Goal: Task Accomplishment & Management: Complete application form

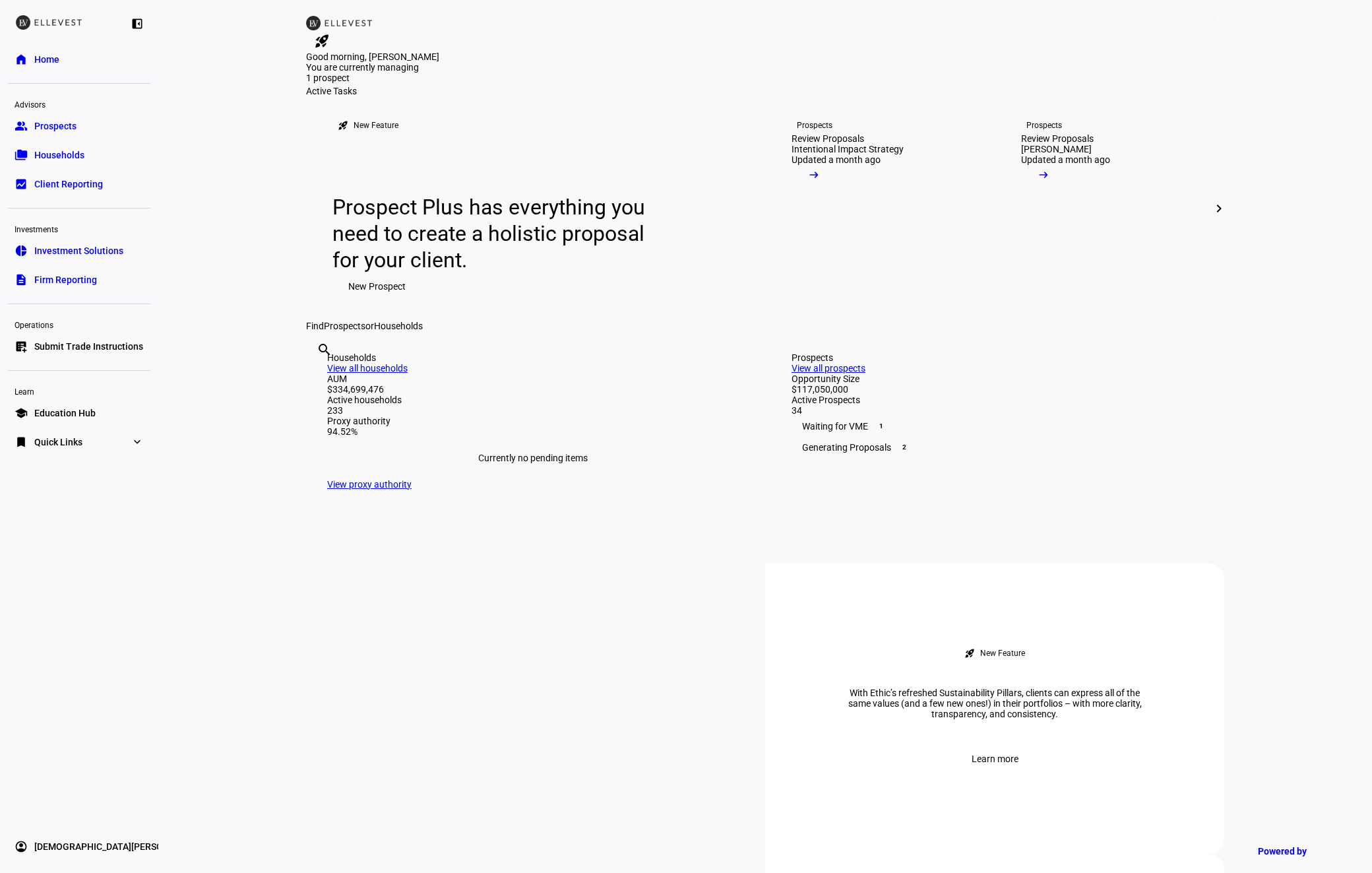
click at [63, 344] on span "Submit Trade Instructions" at bounding box center [88, 346] width 109 height 14
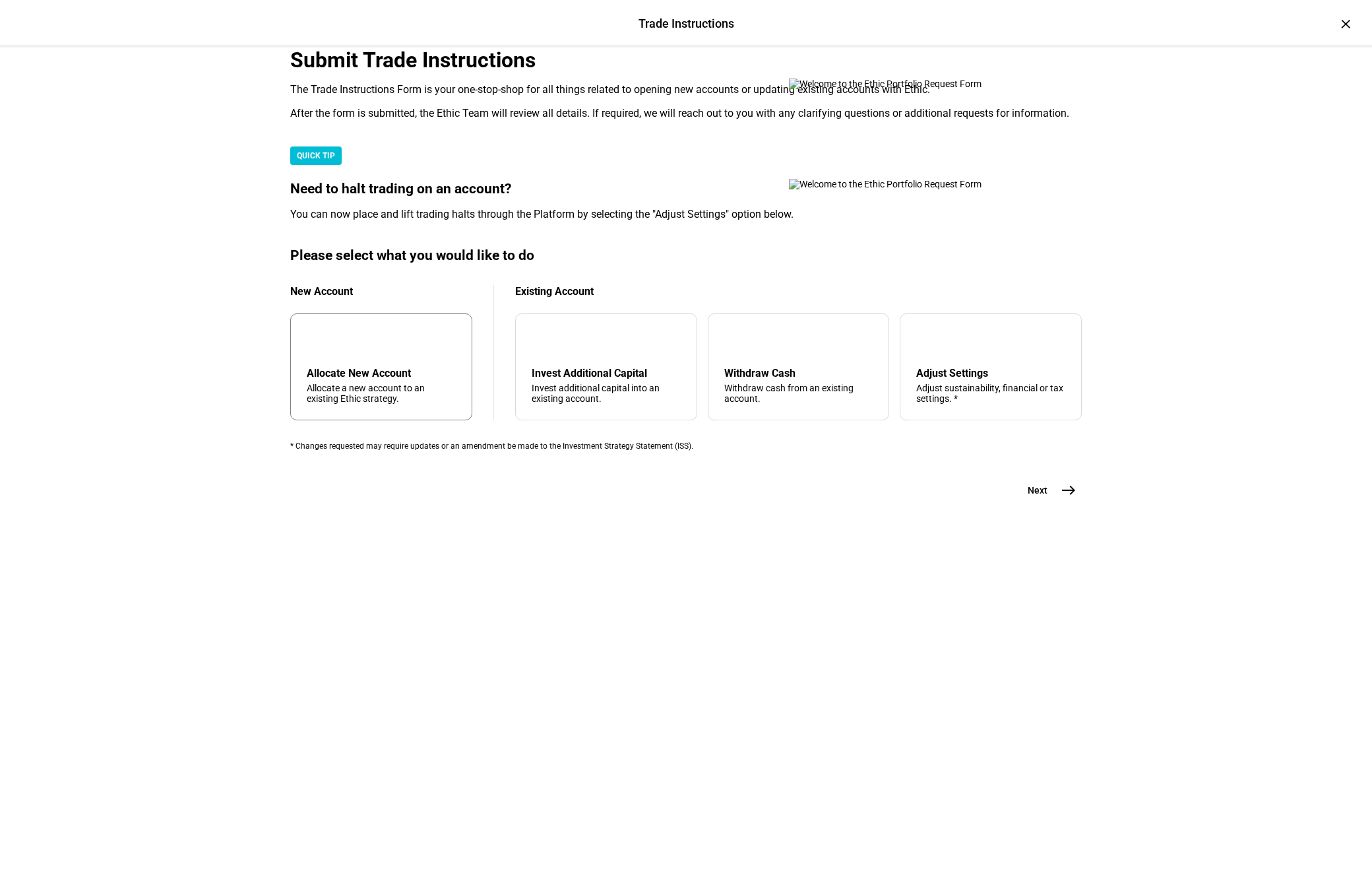
click at [418, 379] on div "Allocate New Account" at bounding box center [381, 374] width 149 height 13
click at [1038, 497] on span "Next" at bounding box center [1038, 490] width 20 height 14
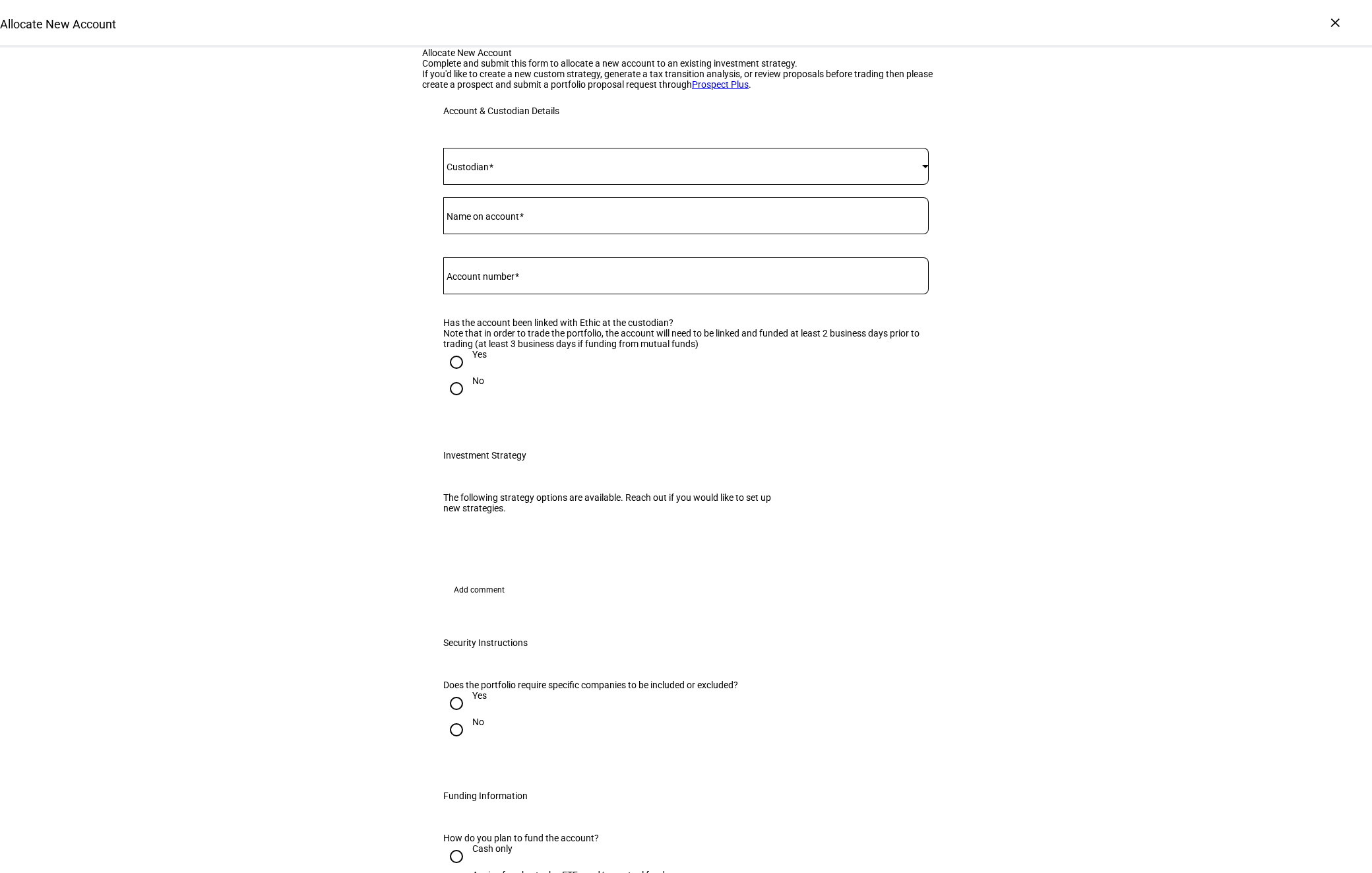
click at [641, 185] on div at bounding box center [686, 166] width 486 height 37
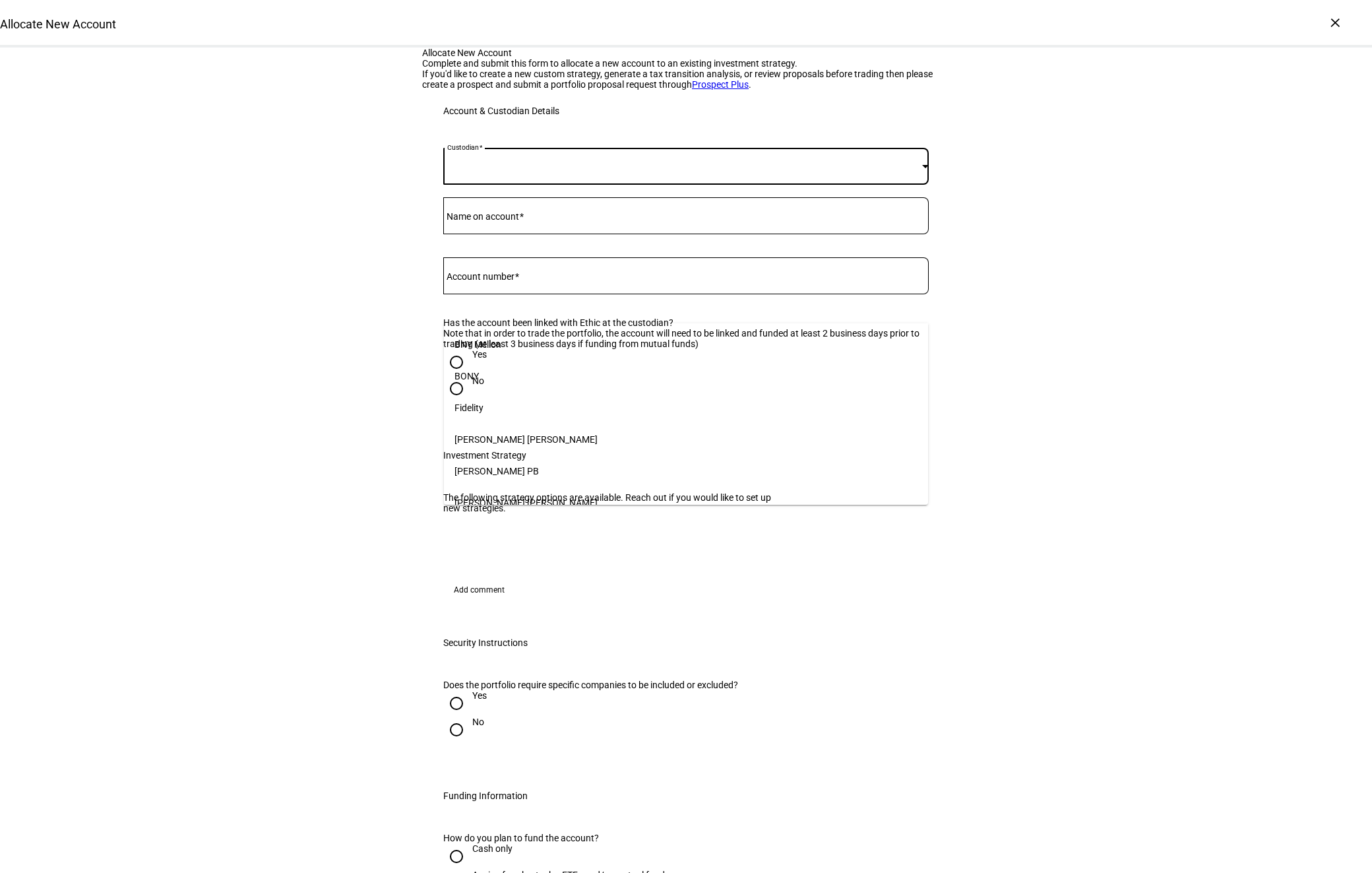
scroll to position [135, 0]
click at [483, 489] on span "[PERSON_NAME]" at bounding box center [489, 494] width 70 height 11
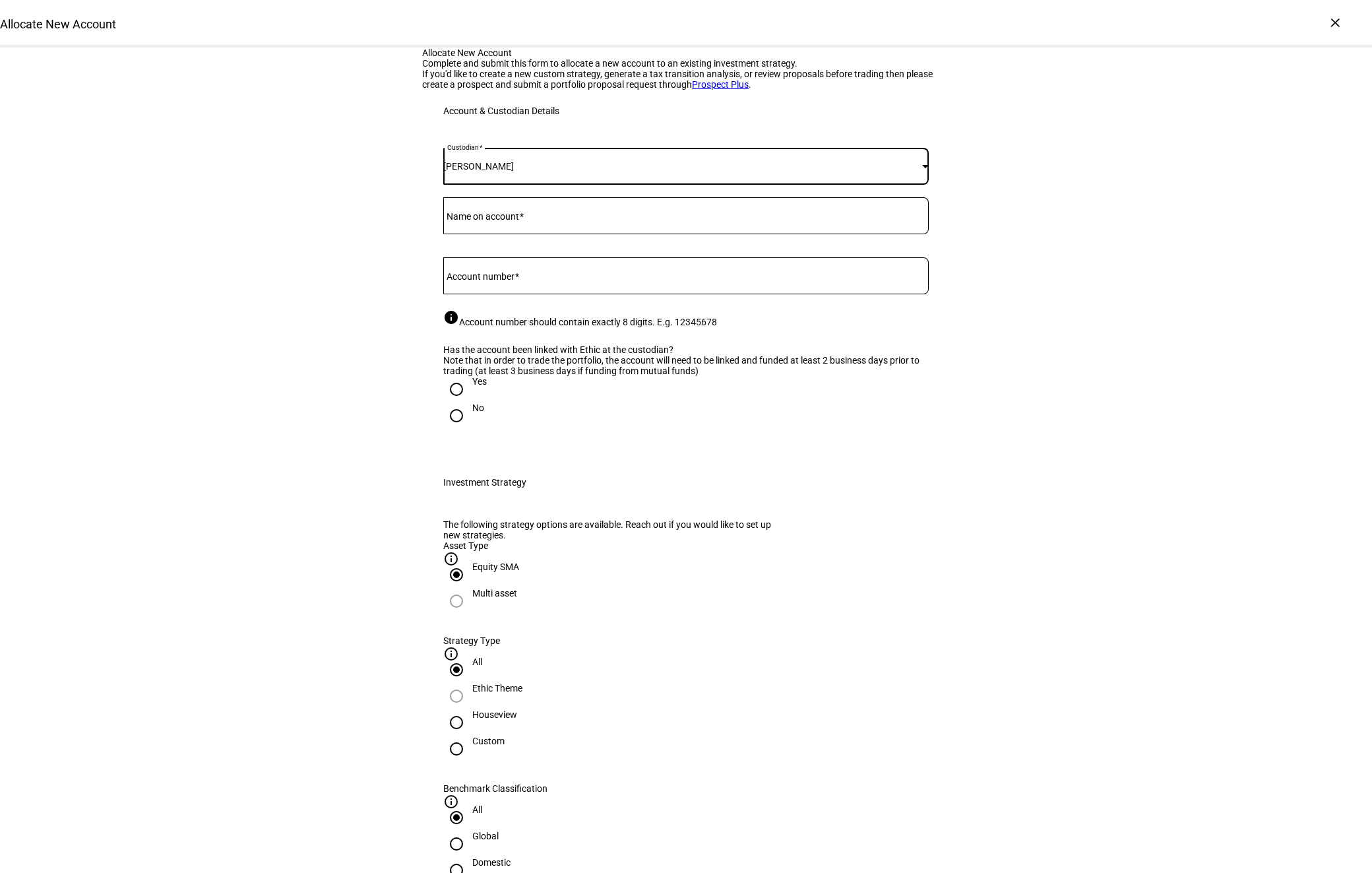
click at [513, 234] on div at bounding box center [686, 216] width 486 height 37
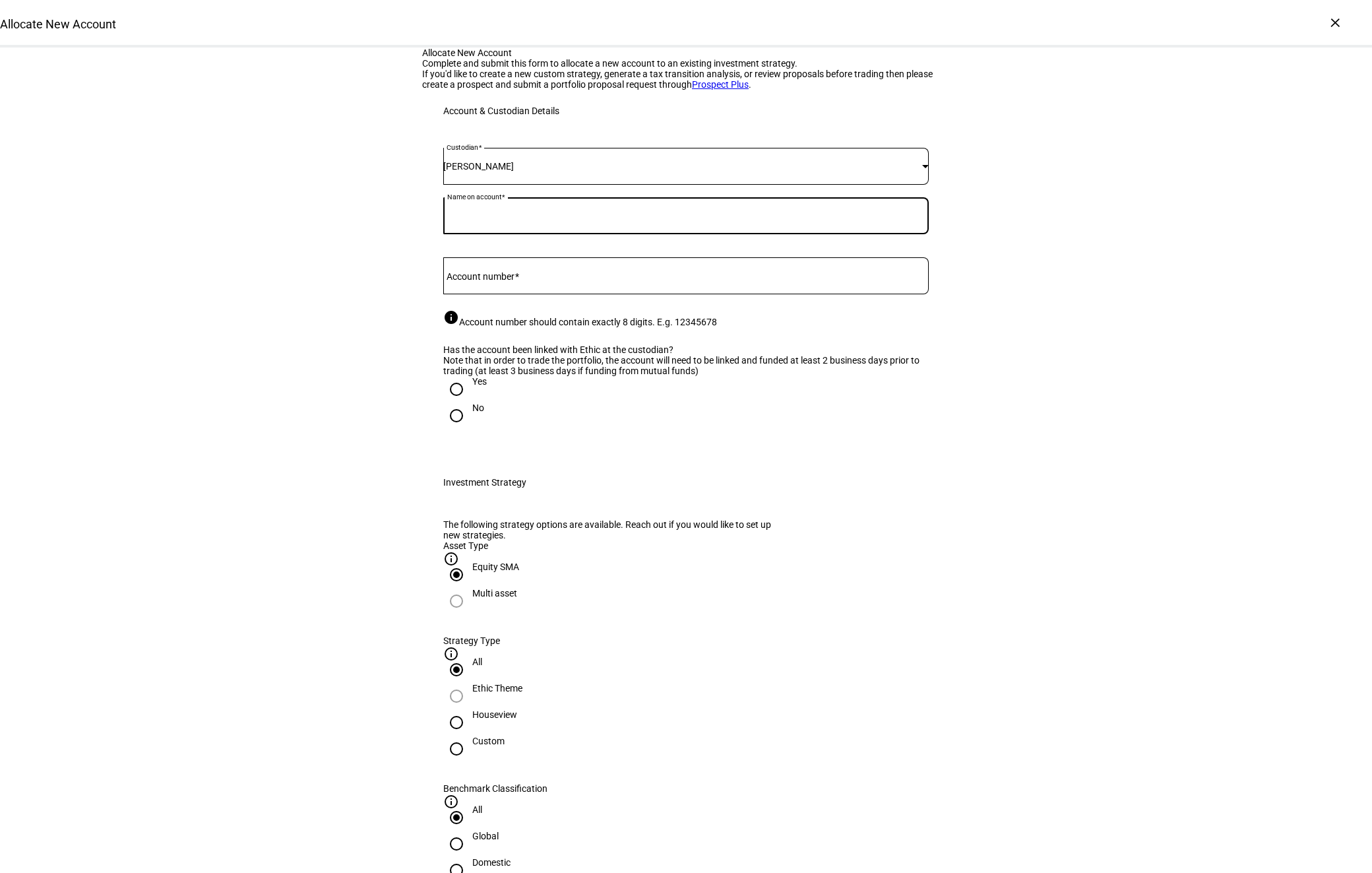
click at [507, 218] on input "Name on account" at bounding box center [686, 213] width 486 height 11
type input "[PERSON_NAME]"
click at [498, 282] on mat-label "Account number" at bounding box center [481, 276] width 68 height 11
click at [498, 278] on input "Account number" at bounding box center [686, 273] width 486 height 11
type input "13444693"
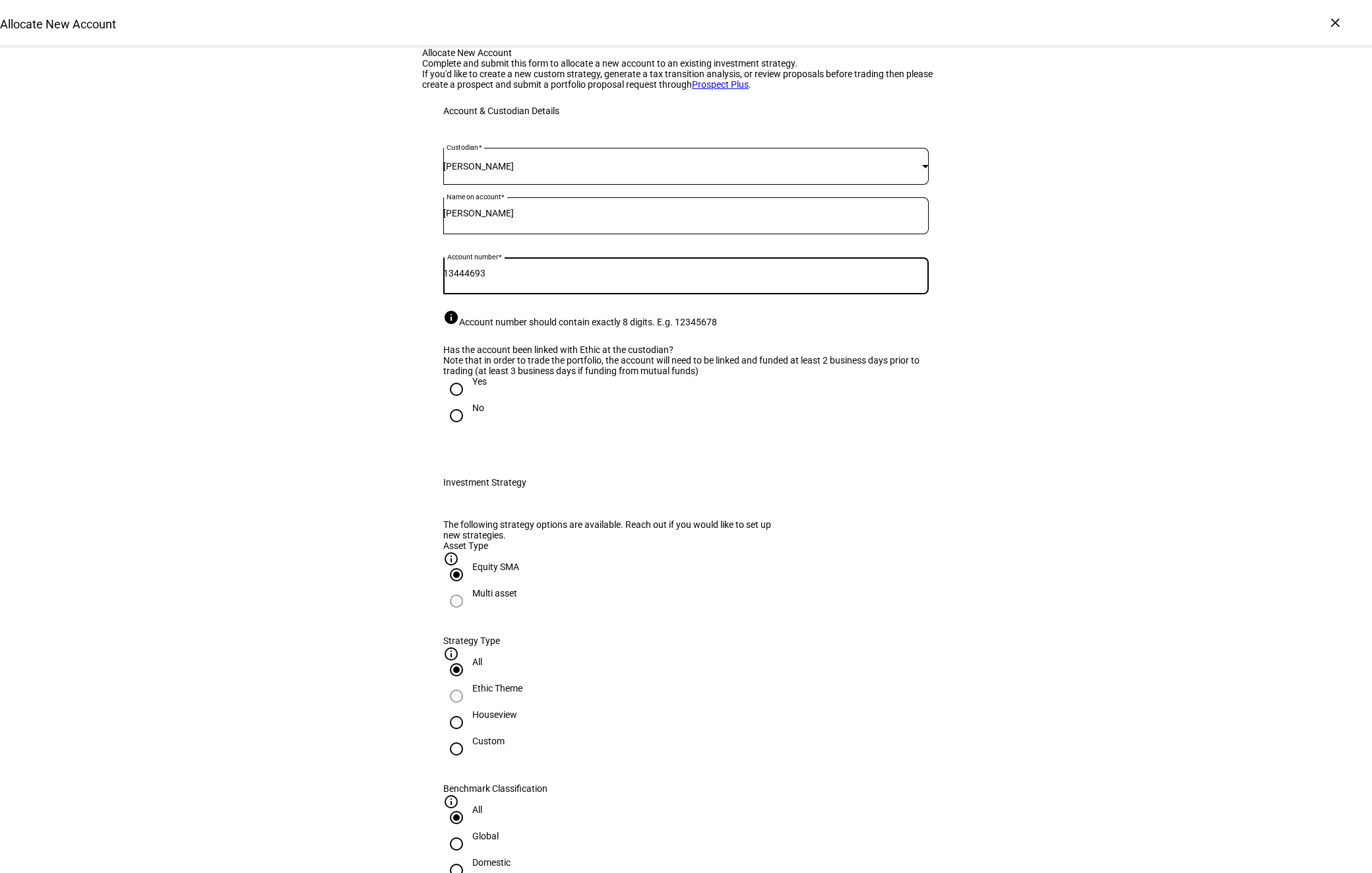
click at [661, 429] on div "No" at bounding box center [686, 416] width 486 height 26
click at [464, 403] on input "Yes" at bounding box center [456, 389] width 26 height 26
radio input "true"
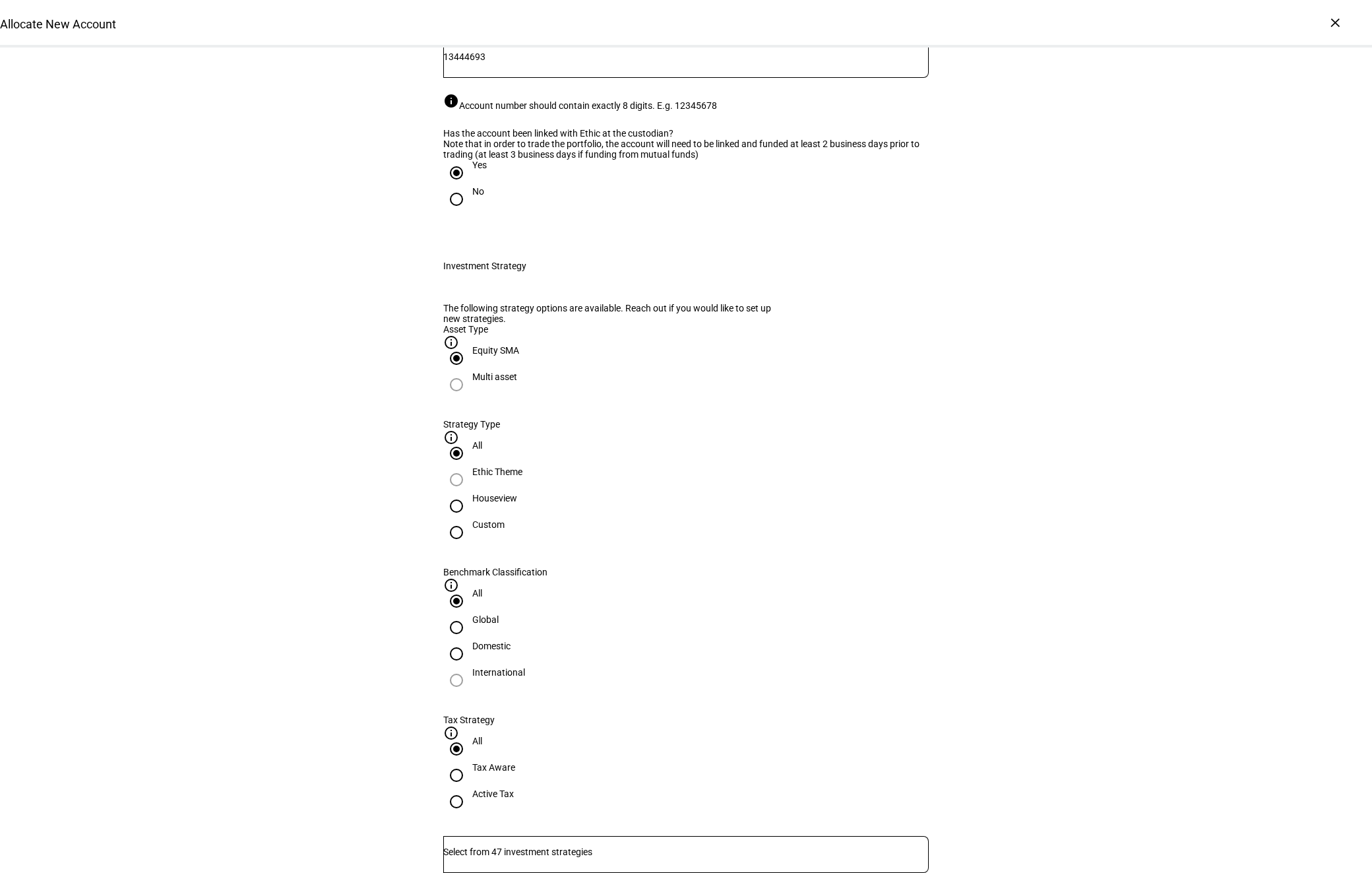
scroll to position [238, 0]
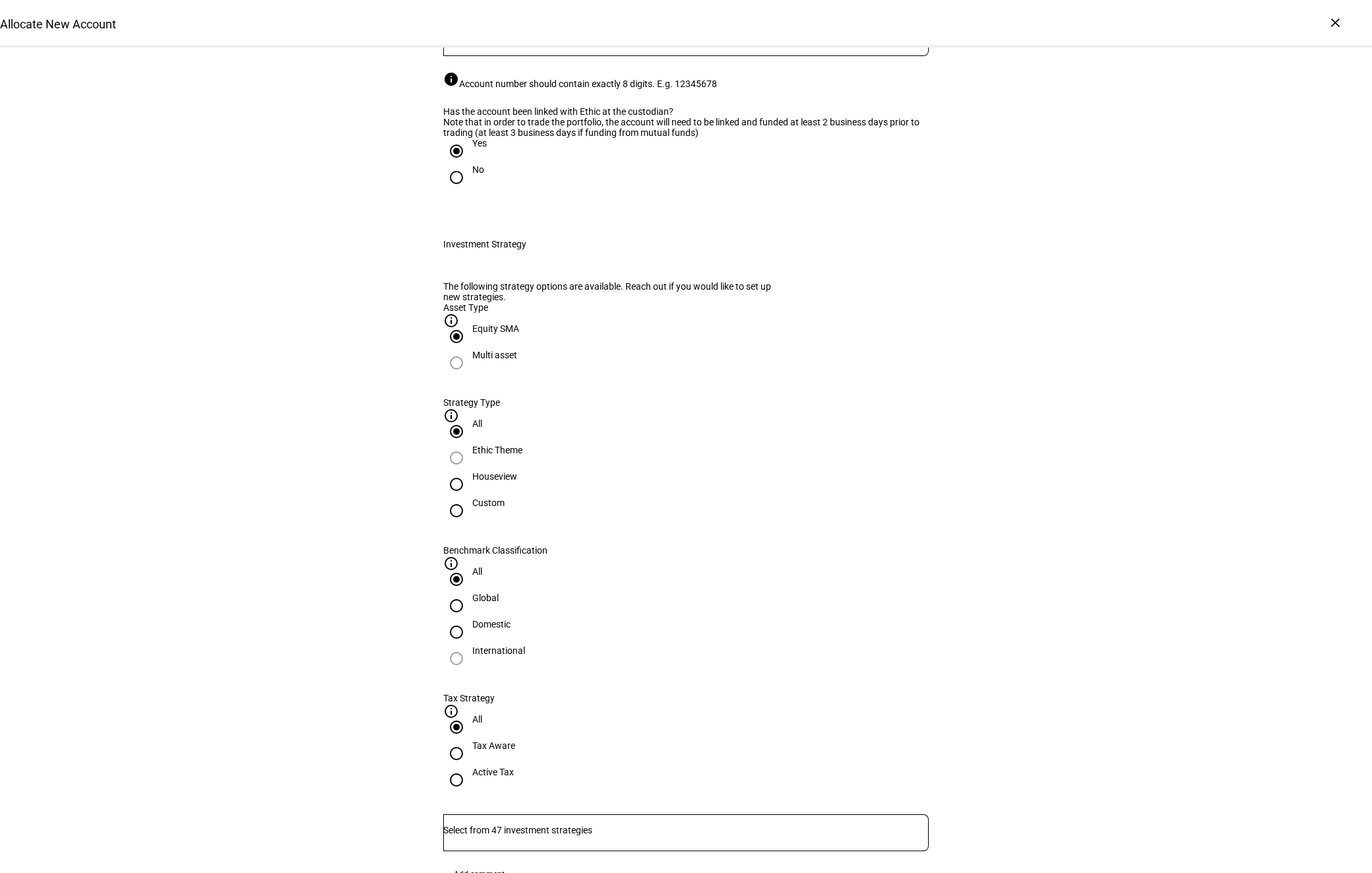
click at [517, 482] on div "Houseview" at bounding box center [494, 476] width 45 height 11
click at [469, 497] on input "Houseview" at bounding box center [456, 484] width 26 height 26
radio input "true"
click at [602, 825] on input "Number" at bounding box center [686, 830] width 486 height 11
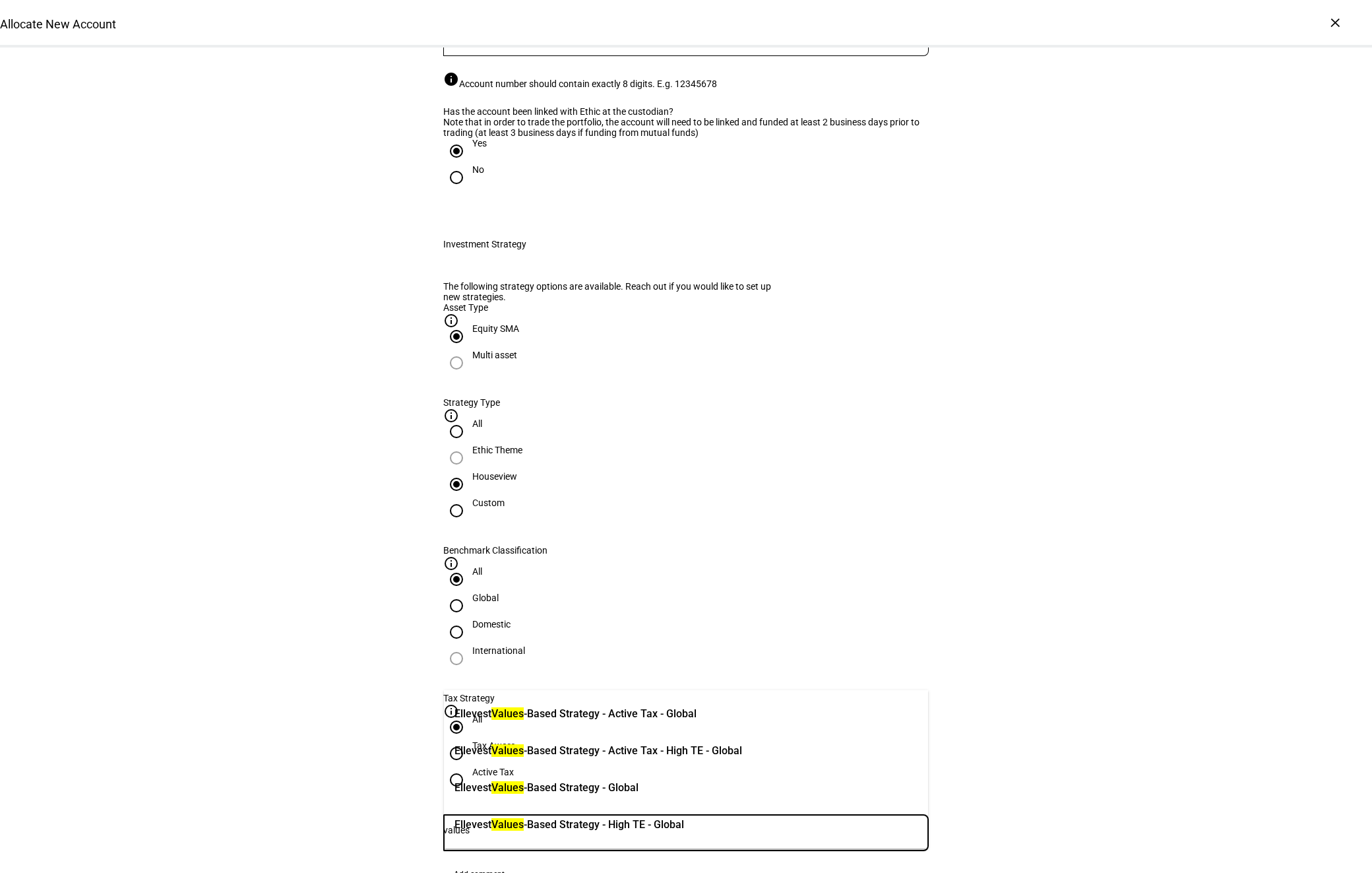
type input "values"
click at [585, 776] on span "Ellevest Values -Based Strategy - Global" at bounding box center [546, 788] width 184 height 28
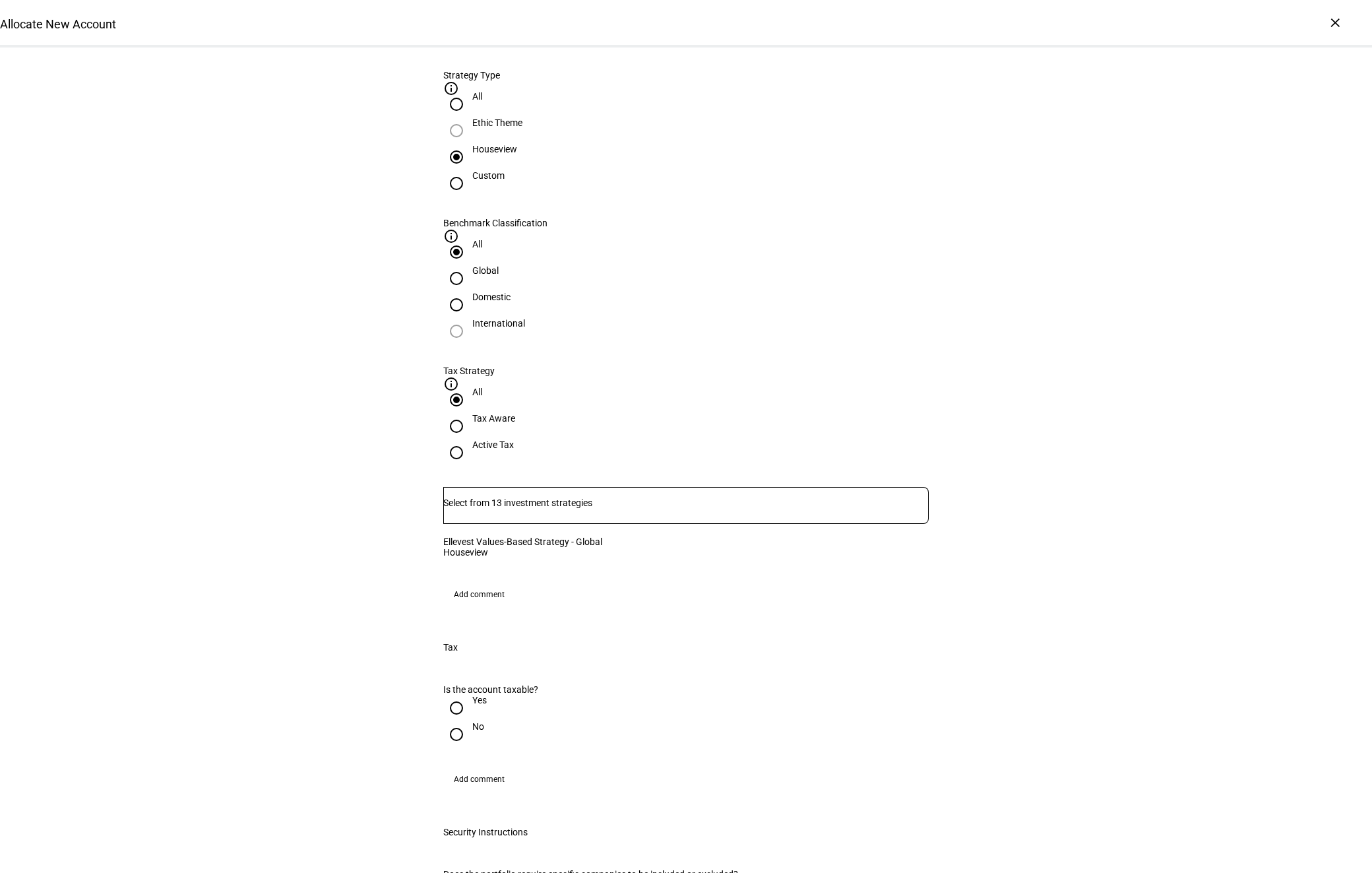
scroll to position [566, 0]
click at [458, 724] on input "No" at bounding box center [456, 734] width 26 height 26
radio input "true"
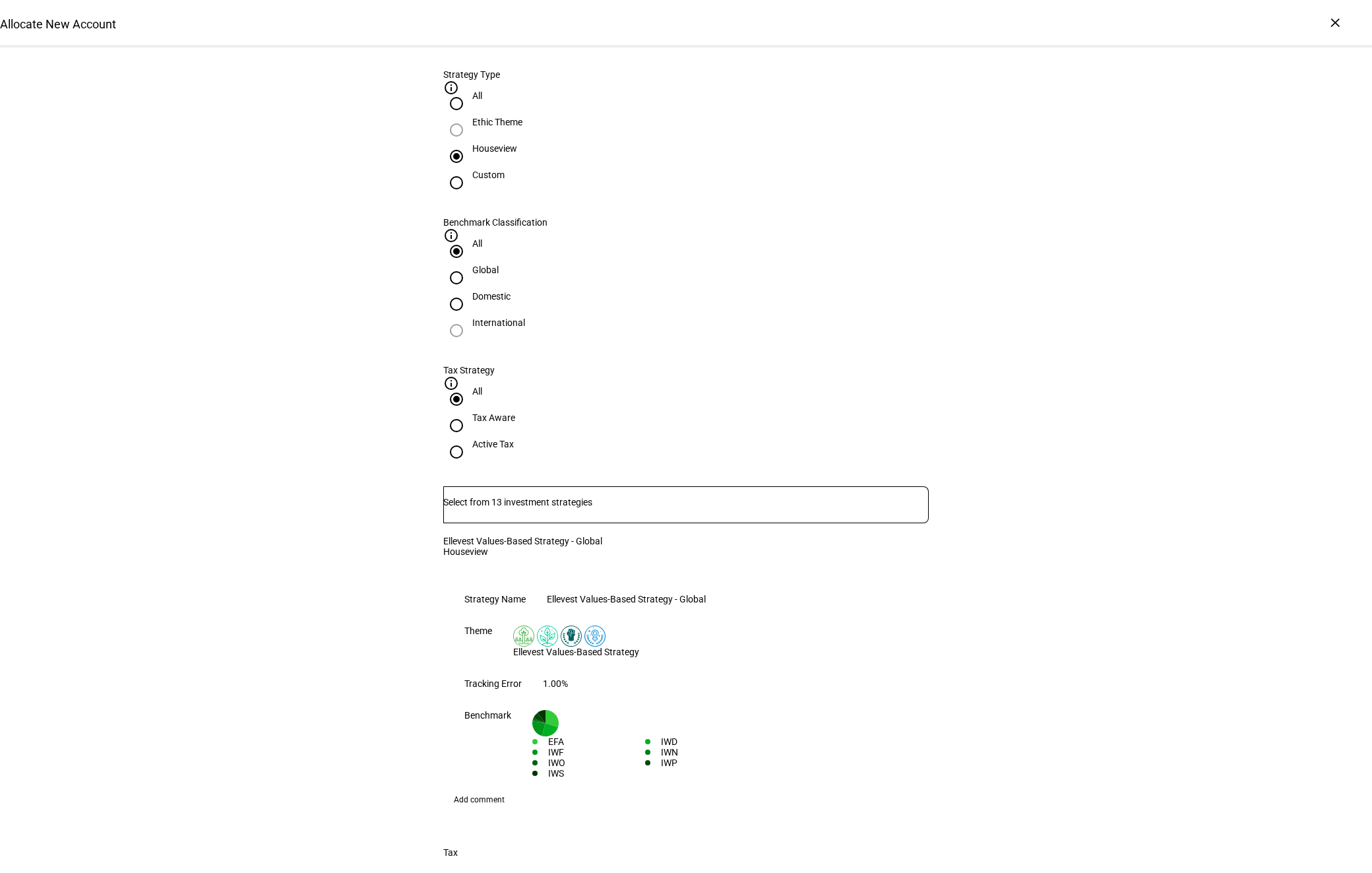
drag, startPoint x: 462, startPoint y: 698, endPoint x: 459, endPoint y: 711, distance: 13.3
click at [462, 697] on div "Allocate New Account Complete and submit this form to allocate a new account to…" at bounding box center [686, 624] width 528 height 2286
radio input "true"
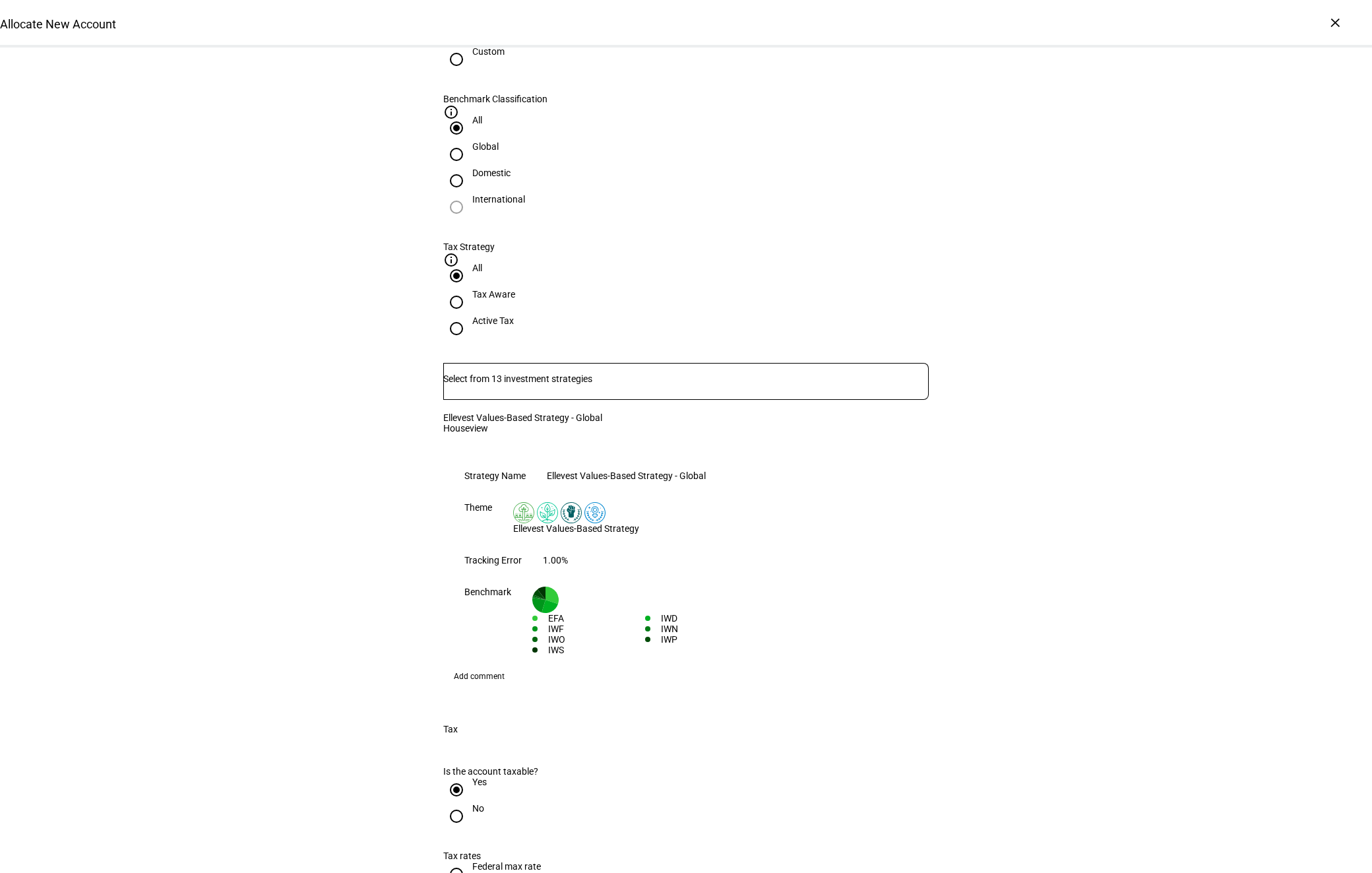
scroll to position [693, 0]
click at [457, 858] on input "Federal max rate Short-term 40.8%, Long-term 23.8%" at bounding box center [456, 871] width 26 height 26
radio input "true"
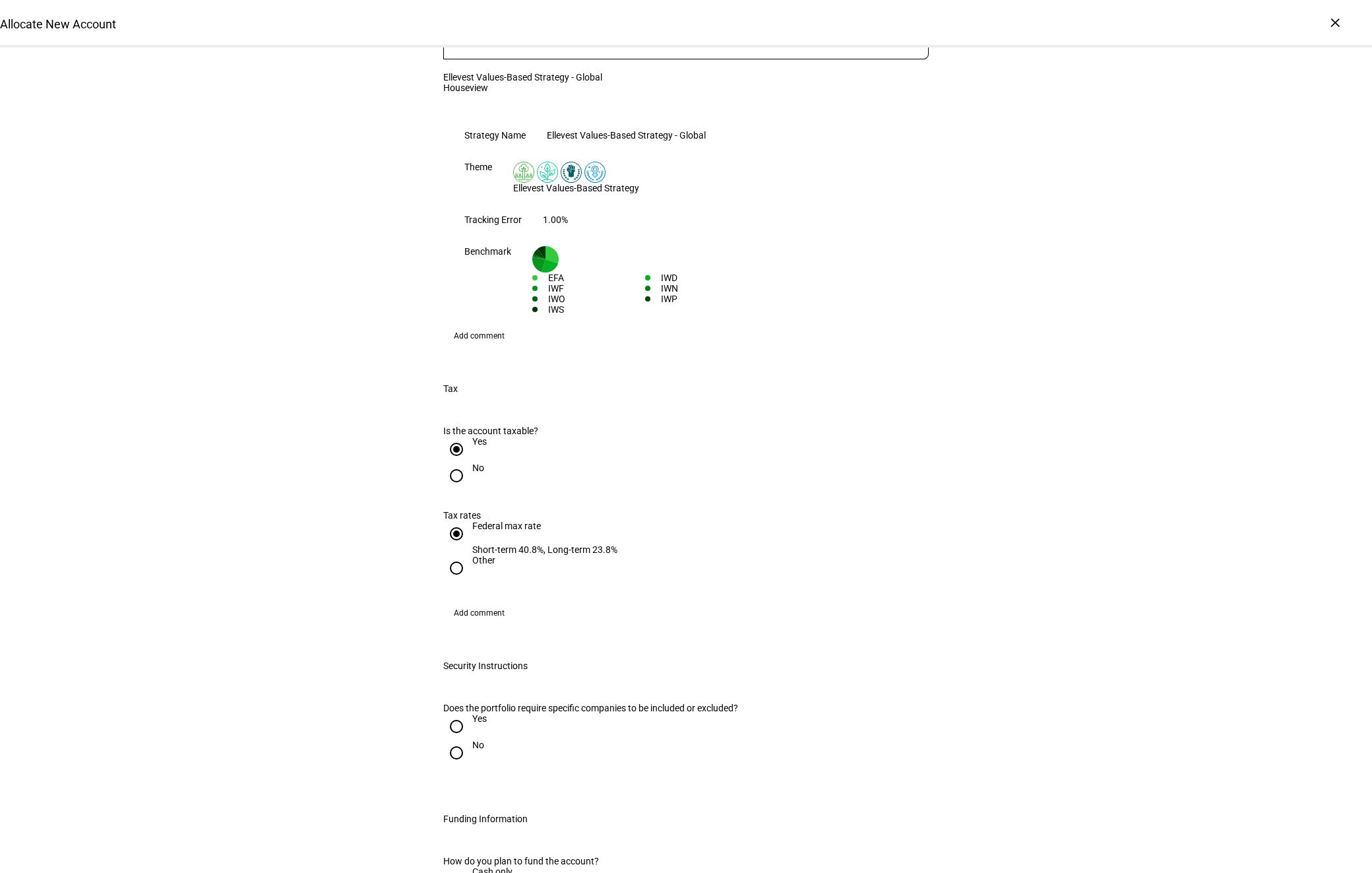
scroll to position [1059, 0]
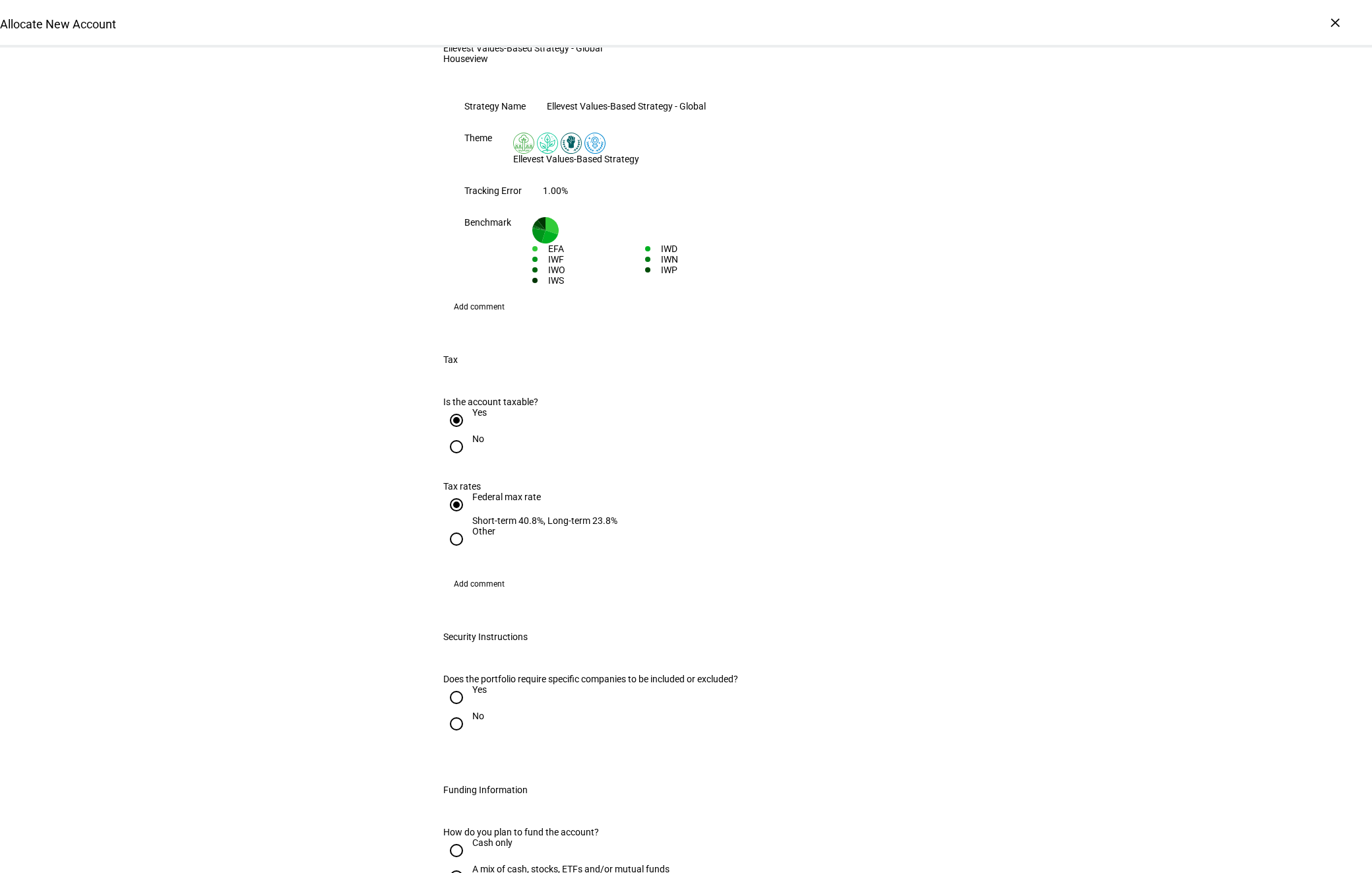
click at [459, 684] on input "Yes" at bounding box center [456, 697] width 26 height 26
radio input "true"
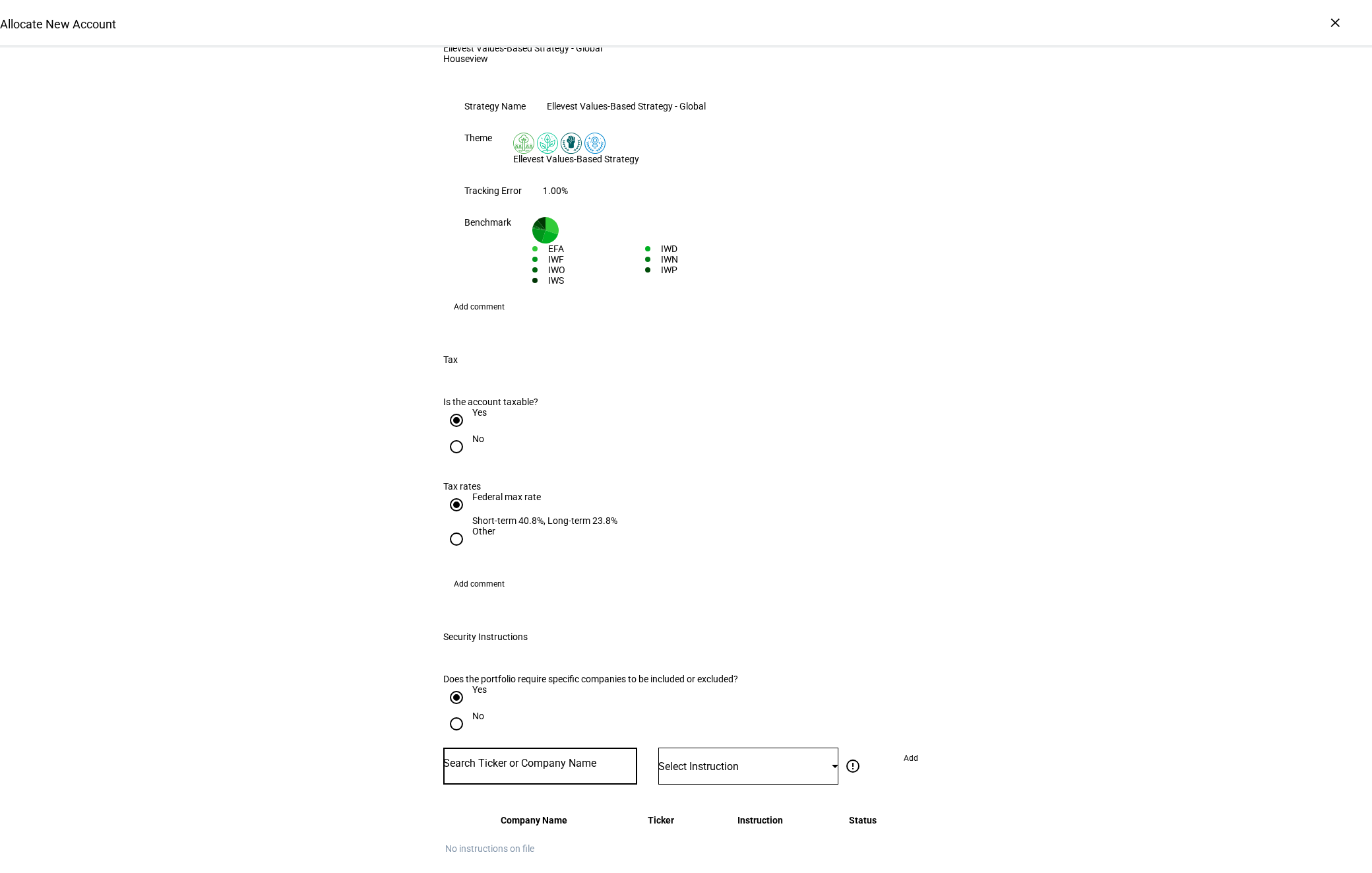
drag, startPoint x: 526, startPoint y: 695, endPoint x: 526, endPoint y: 683, distance: 12.0
click at [526, 758] on input "Number" at bounding box center [540, 763] width 194 height 11
type input "TSLA"
drag, startPoint x: 514, startPoint y: 741, endPoint x: 521, endPoint y: 739, distance: 7.3
click at [514, 741] on mat-option "TESLA INC TSLA" at bounding box center [541, 739] width 194 height 37
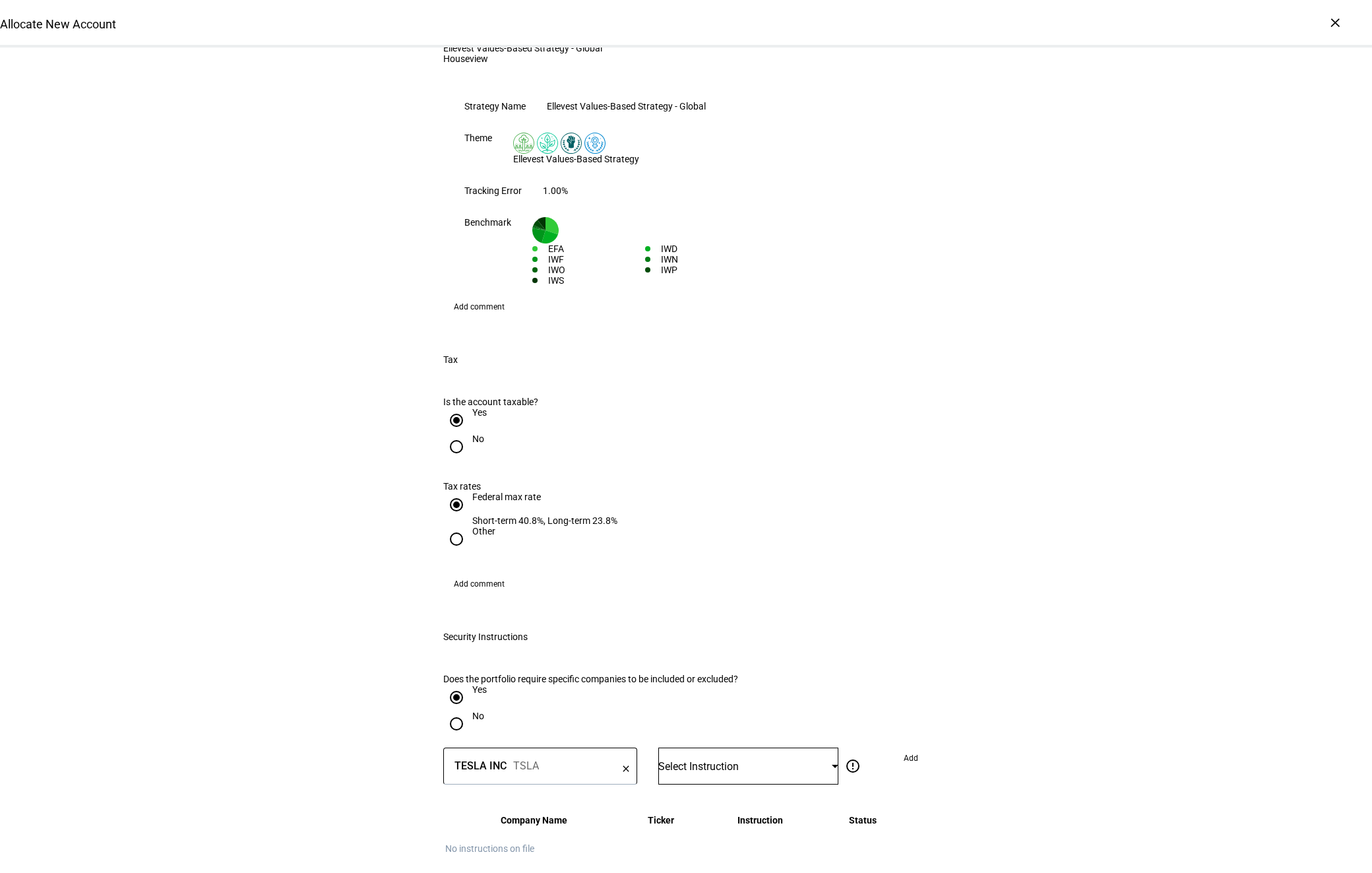
click at [700, 748] on div "Select Instruction" at bounding box center [748, 766] width 180 height 37
click at [713, 555] on mat-option "Do Not Trade" at bounding box center [749, 549] width 179 height 32
click at [899, 748] on span at bounding box center [911, 758] width 36 height 21
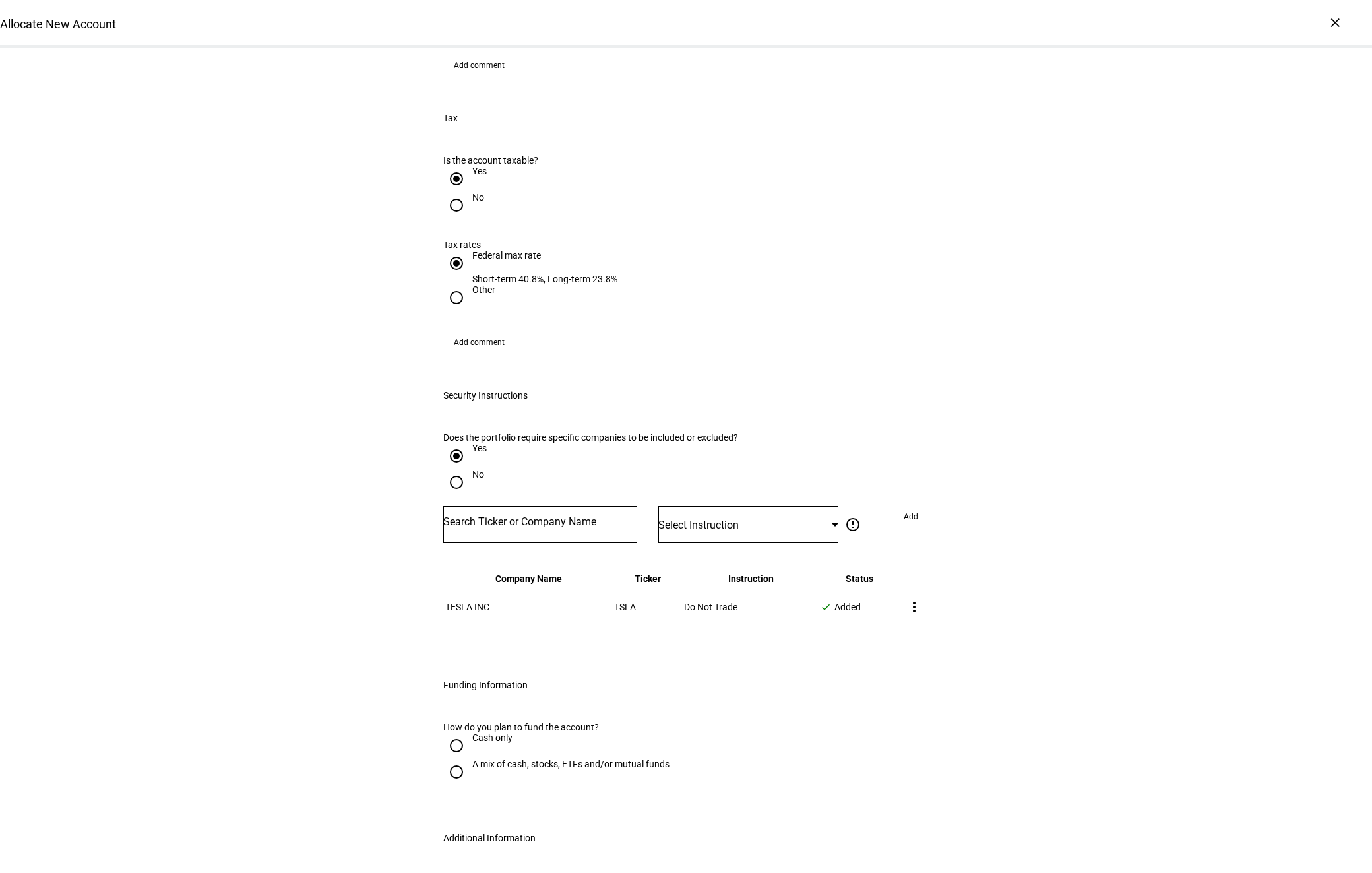
scroll to position [1304, 0]
click at [455, 729] on input "Cash only" at bounding box center [456, 742] width 26 height 26
radio input "true"
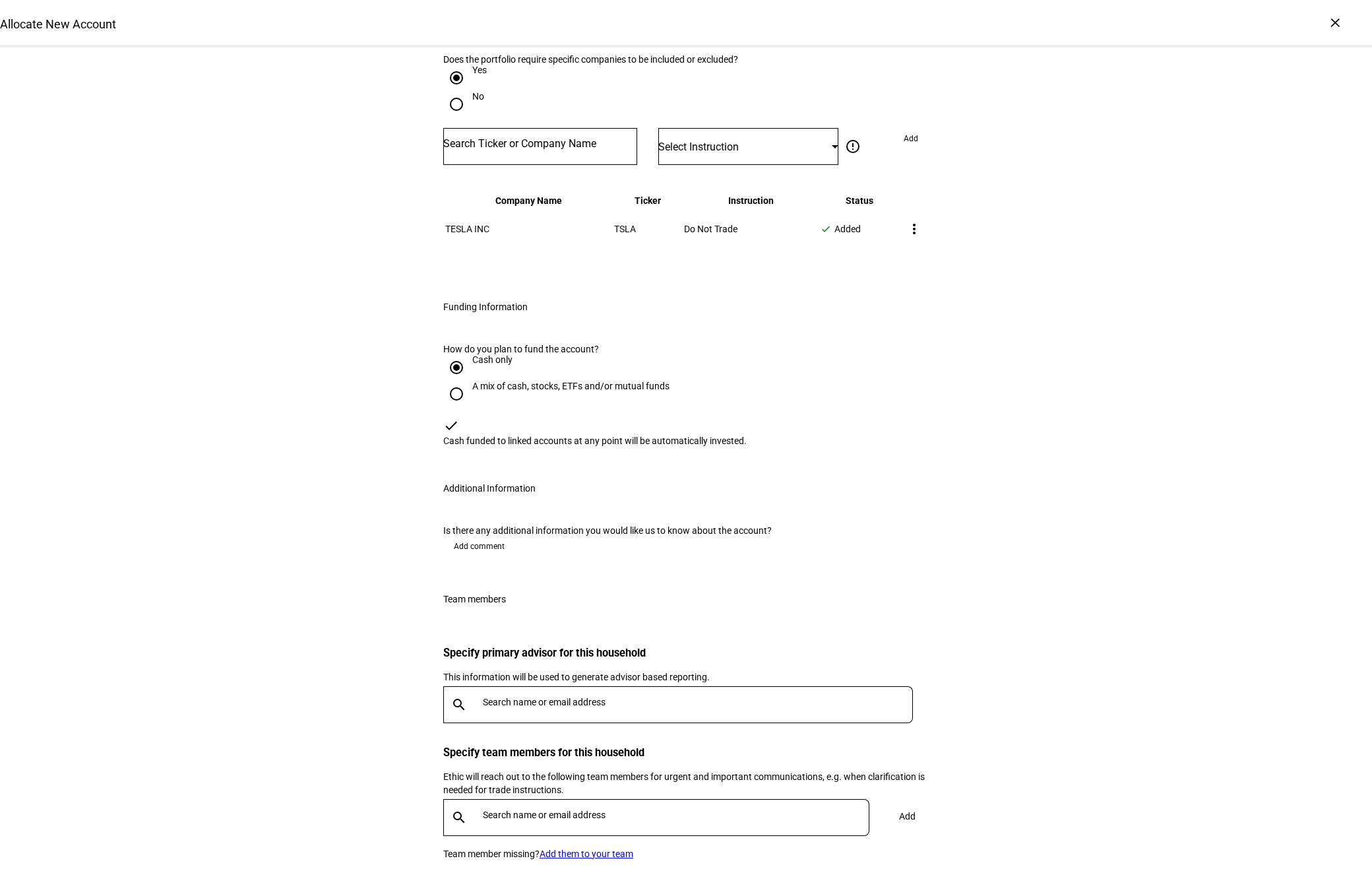
scroll to position [1731, 0]
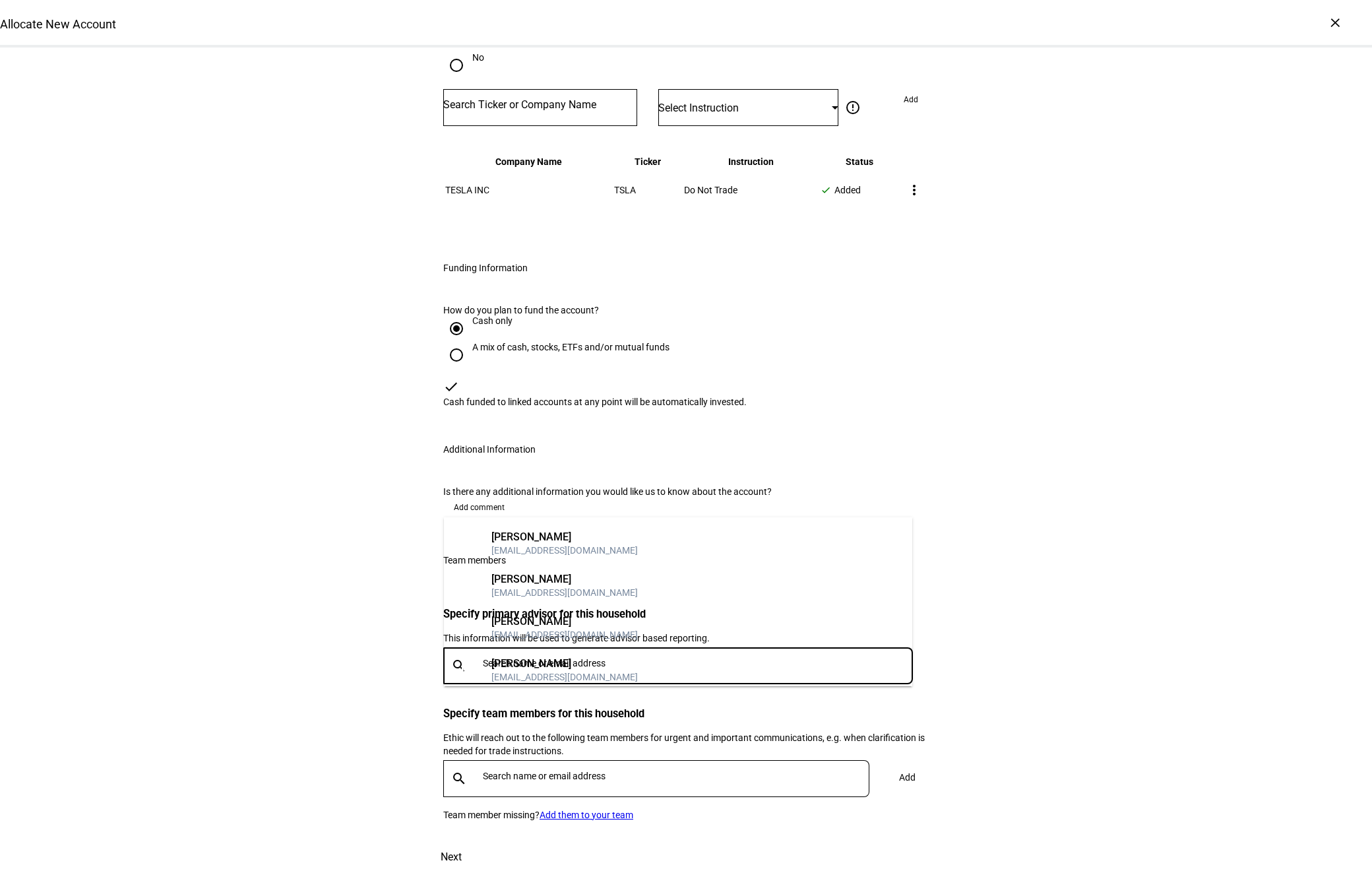
click at [505, 669] on input "text" at bounding box center [701, 663] width 435 height 11
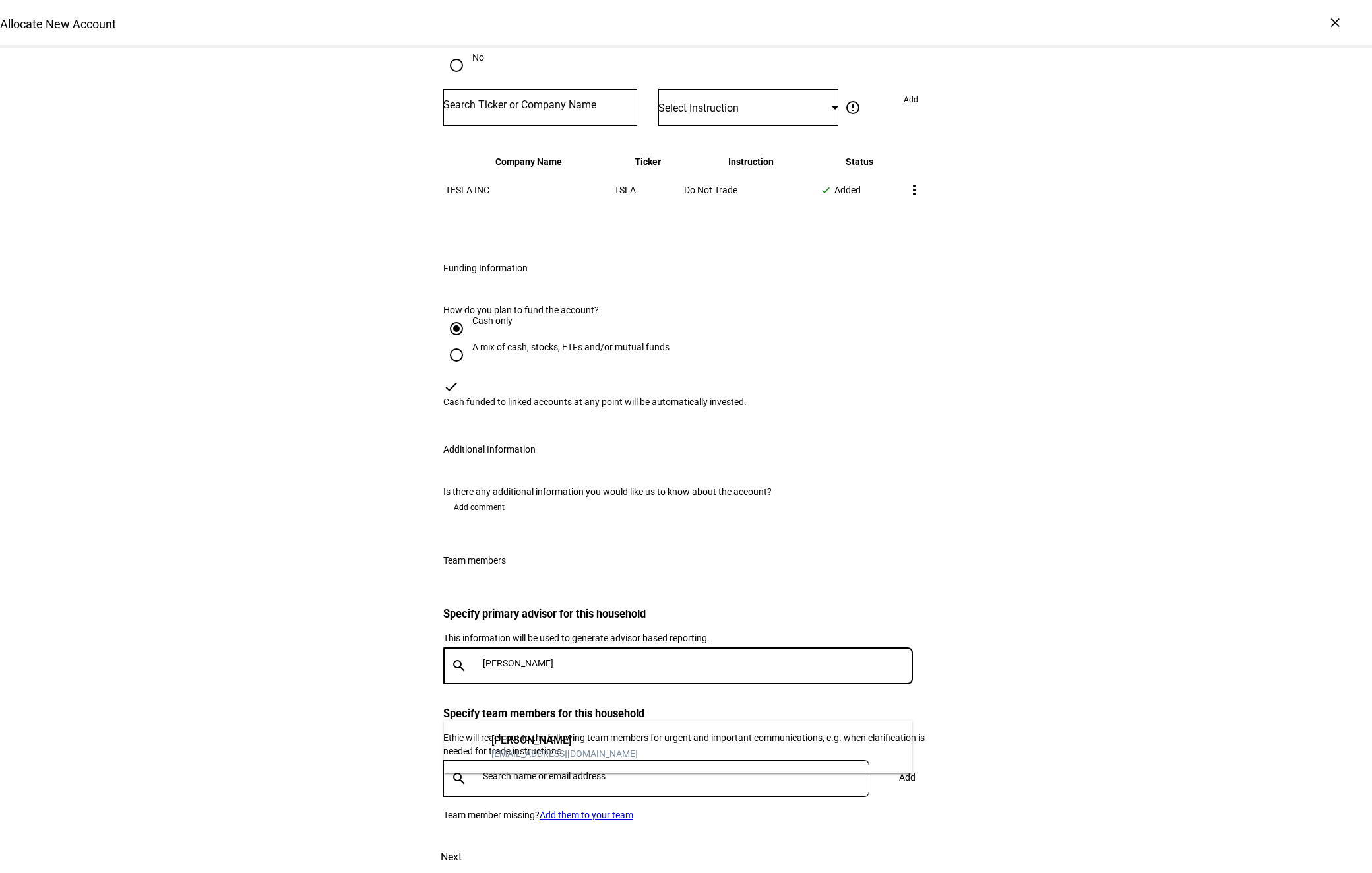
type input "[PERSON_NAME]"
click at [509, 731] on mat-option "SF [PERSON_NAME] [EMAIL_ADDRESS][DOMAIN_NAME]" at bounding box center [678, 746] width 469 height 42
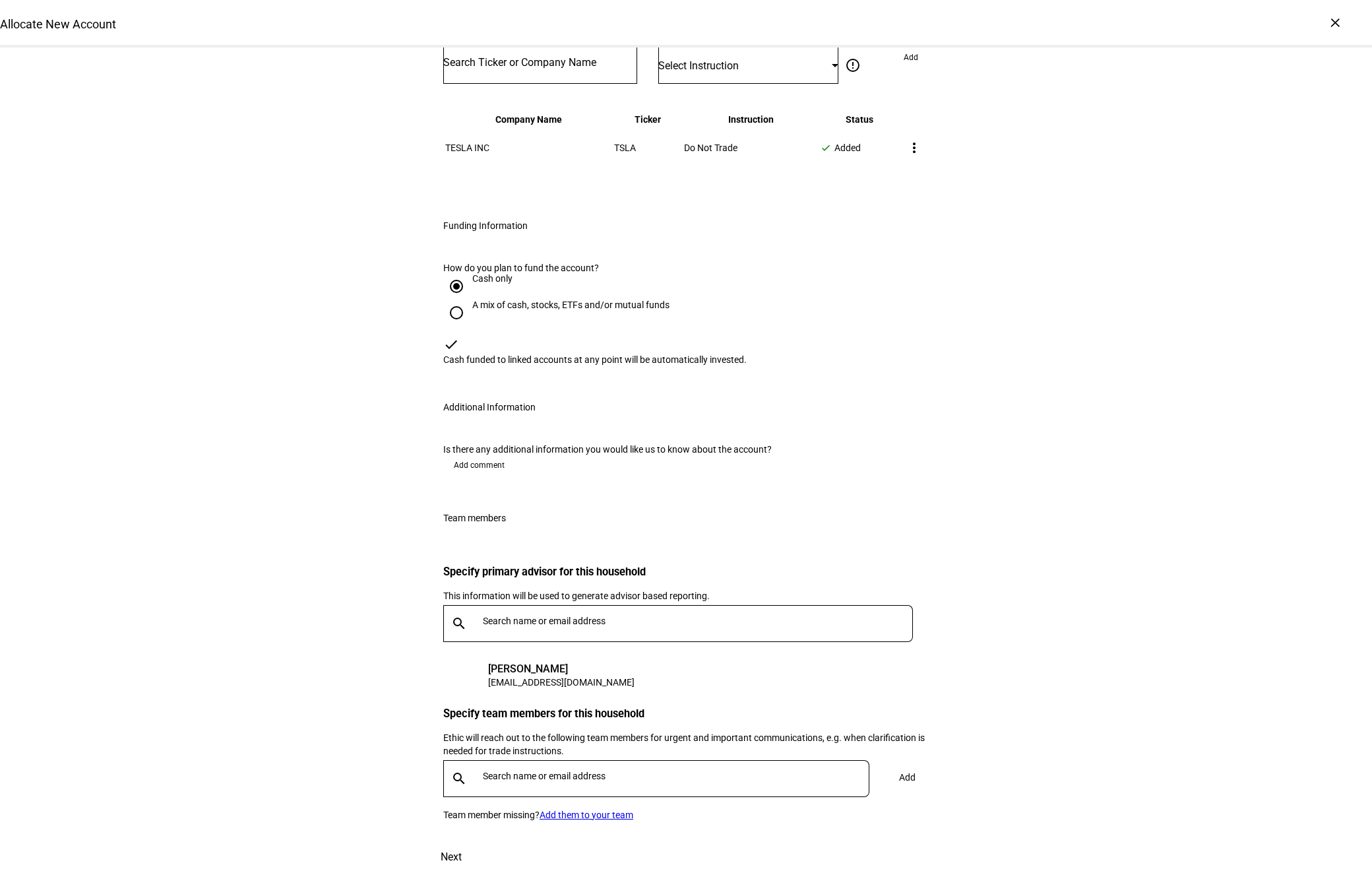
scroll to position [1882, 0]
click at [551, 771] on input "text" at bounding box center [679, 776] width 392 height 11
type input "[DEMOGRAPHIC_DATA]"
click at [571, 744] on mat-option "KG [PERSON_NAME] [EMAIL_ADDRESS][DOMAIN_NAME]" at bounding box center [656, 761] width 425 height 42
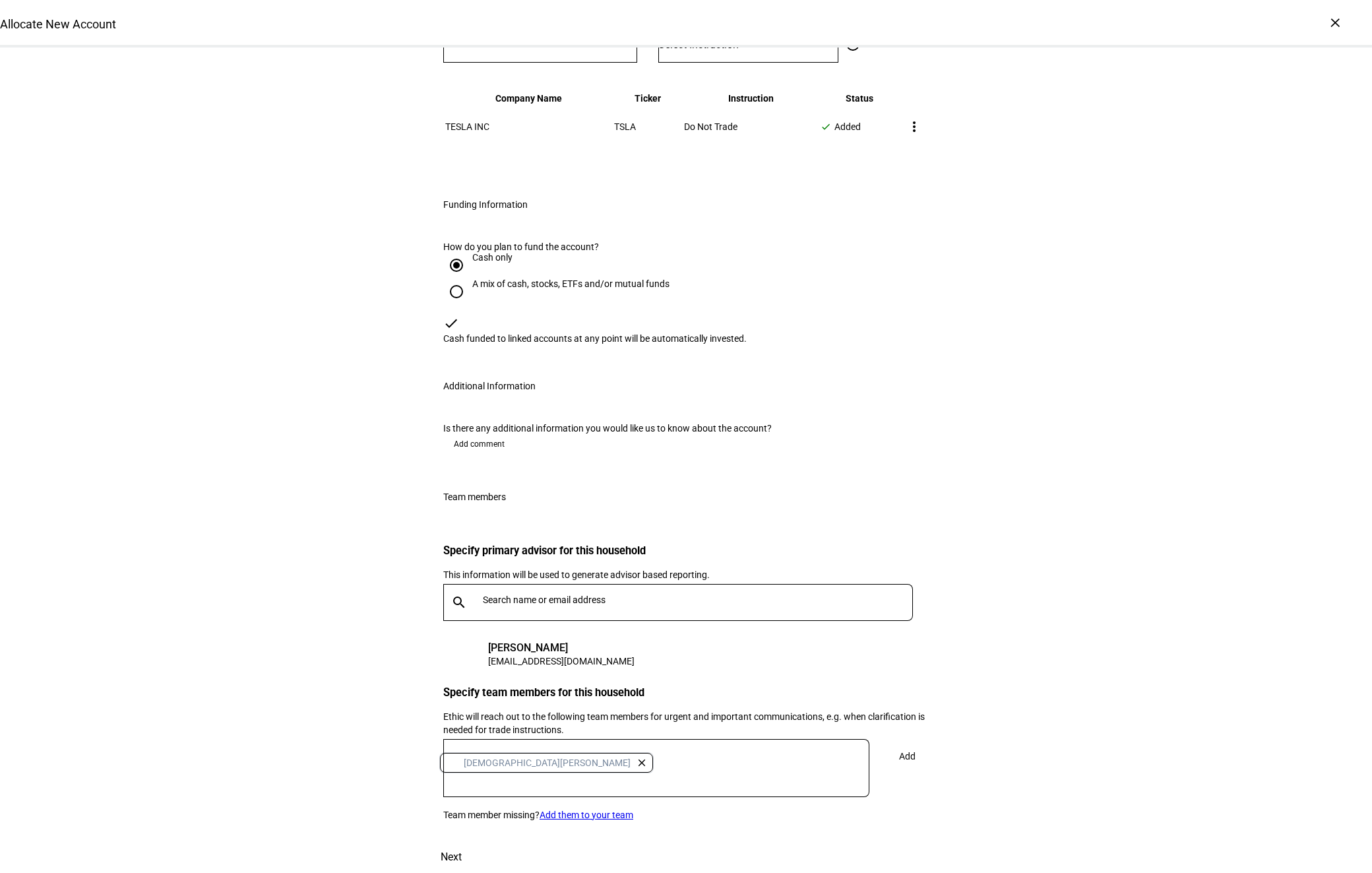
click at [893, 741] on span at bounding box center [907, 756] width 43 height 32
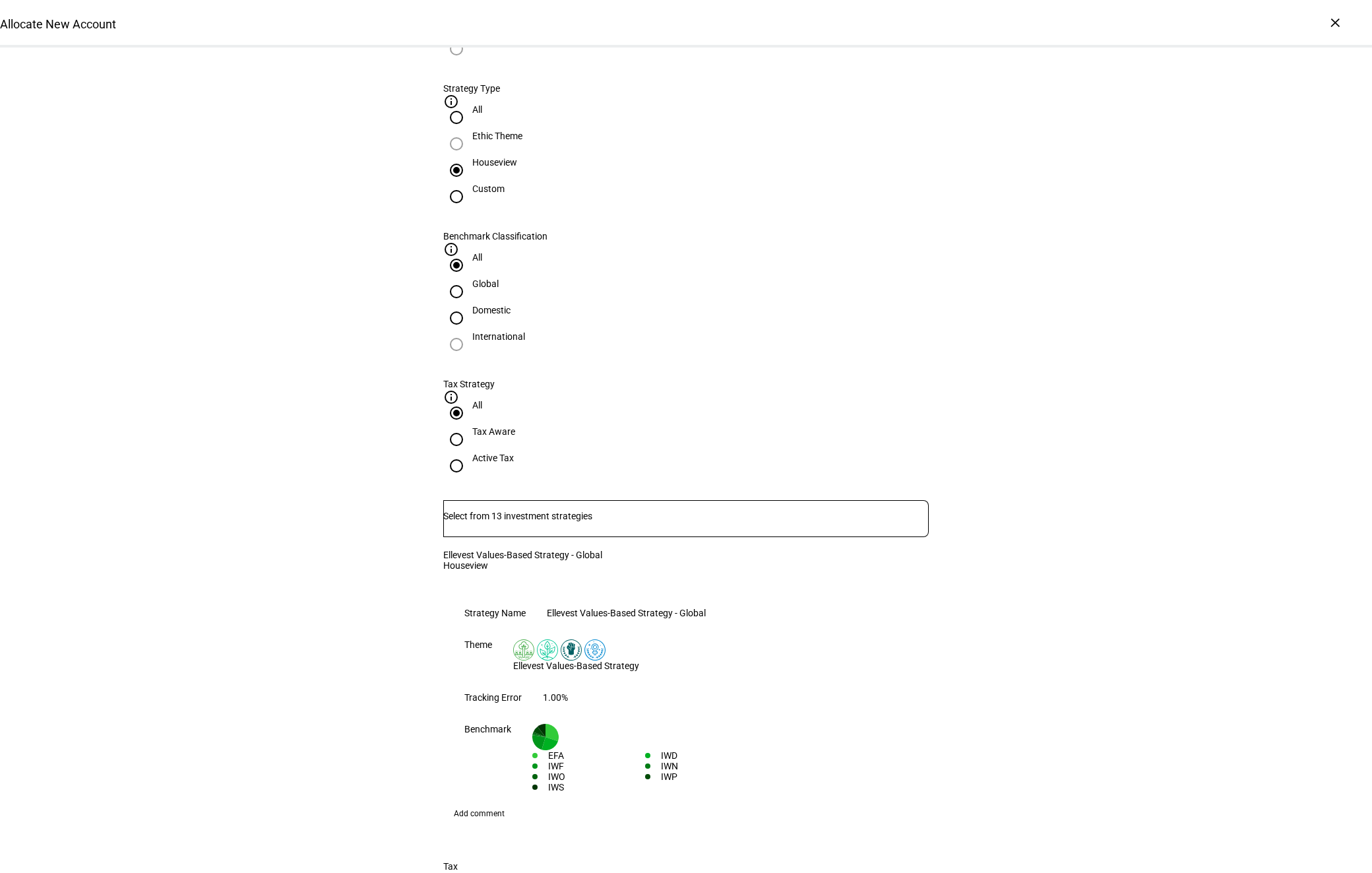
scroll to position [554, 0]
click at [597, 548] on div "Ellevest Values-Based Strategy - Global Houseview clear" at bounding box center [686, 571] width 486 height 48
drag, startPoint x: 912, startPoint y: 405, endPoint x: 830, endPoint y: 369, distance: 89.6
click at [464, 574] on mat-icon "clear" at bounding box center [457, 582] width 16 height 16
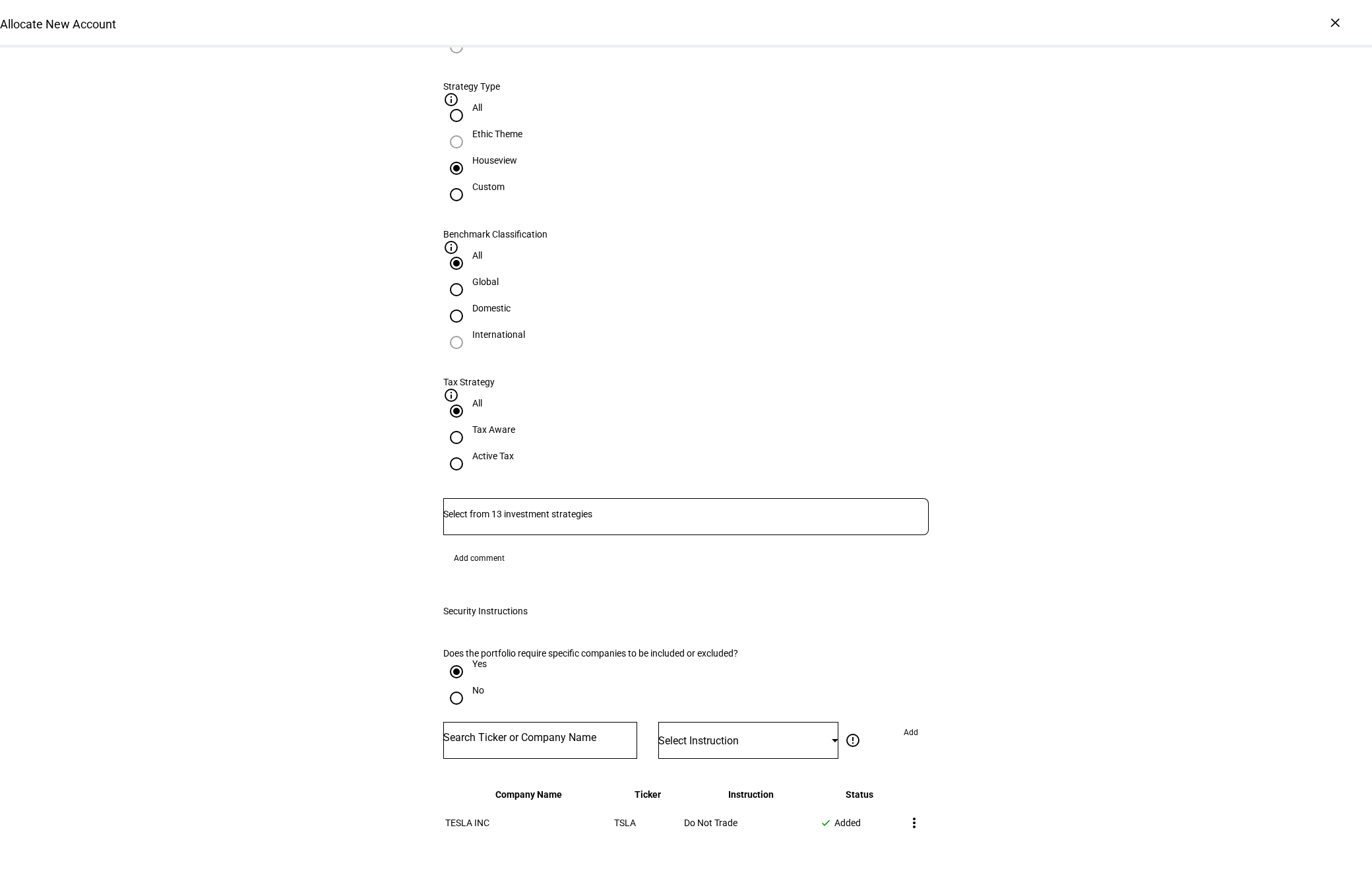
click at [804, 509] on input "Number" at bounding box center [686, 514] width 486 height 11
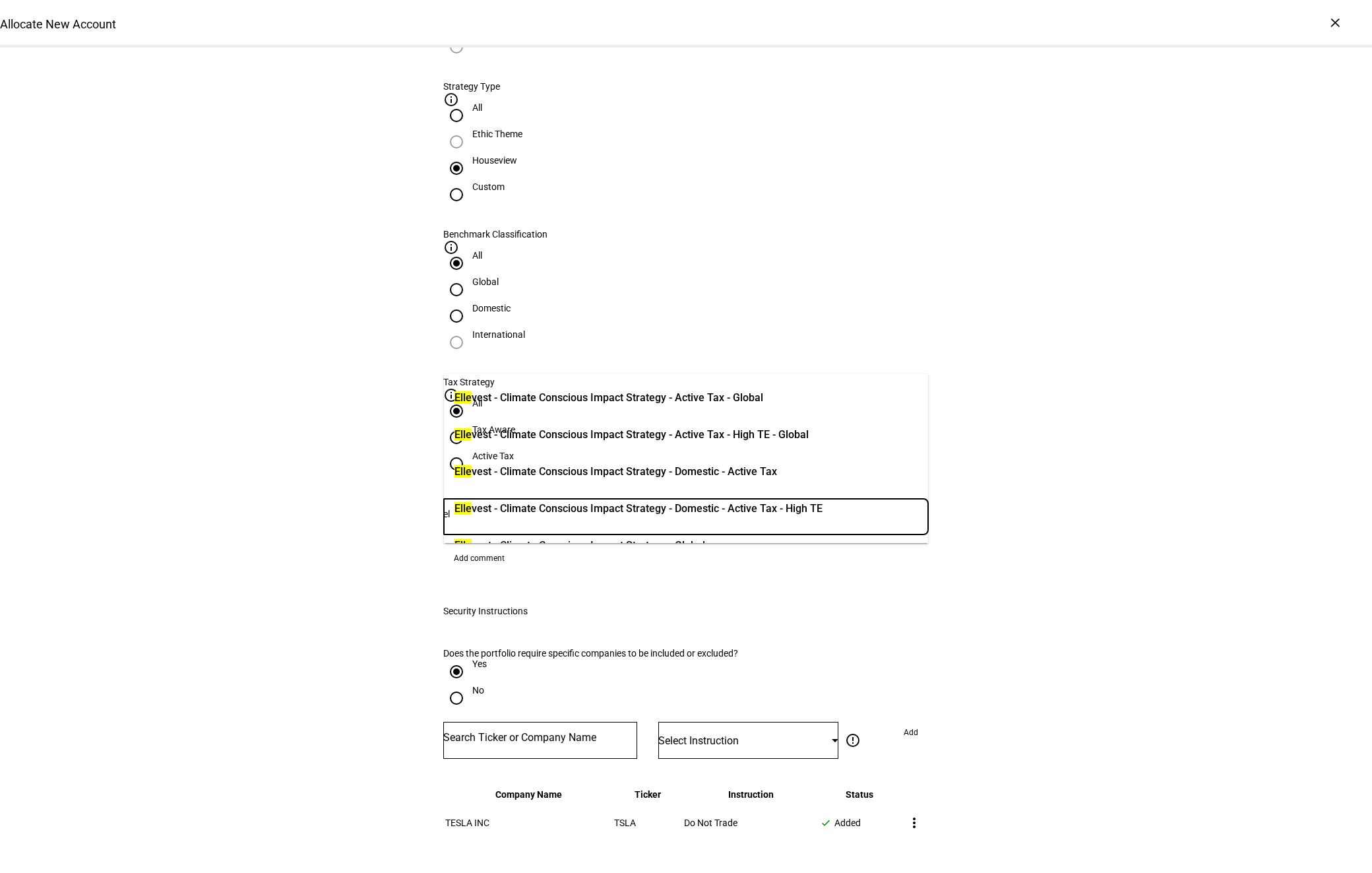
type input "e"
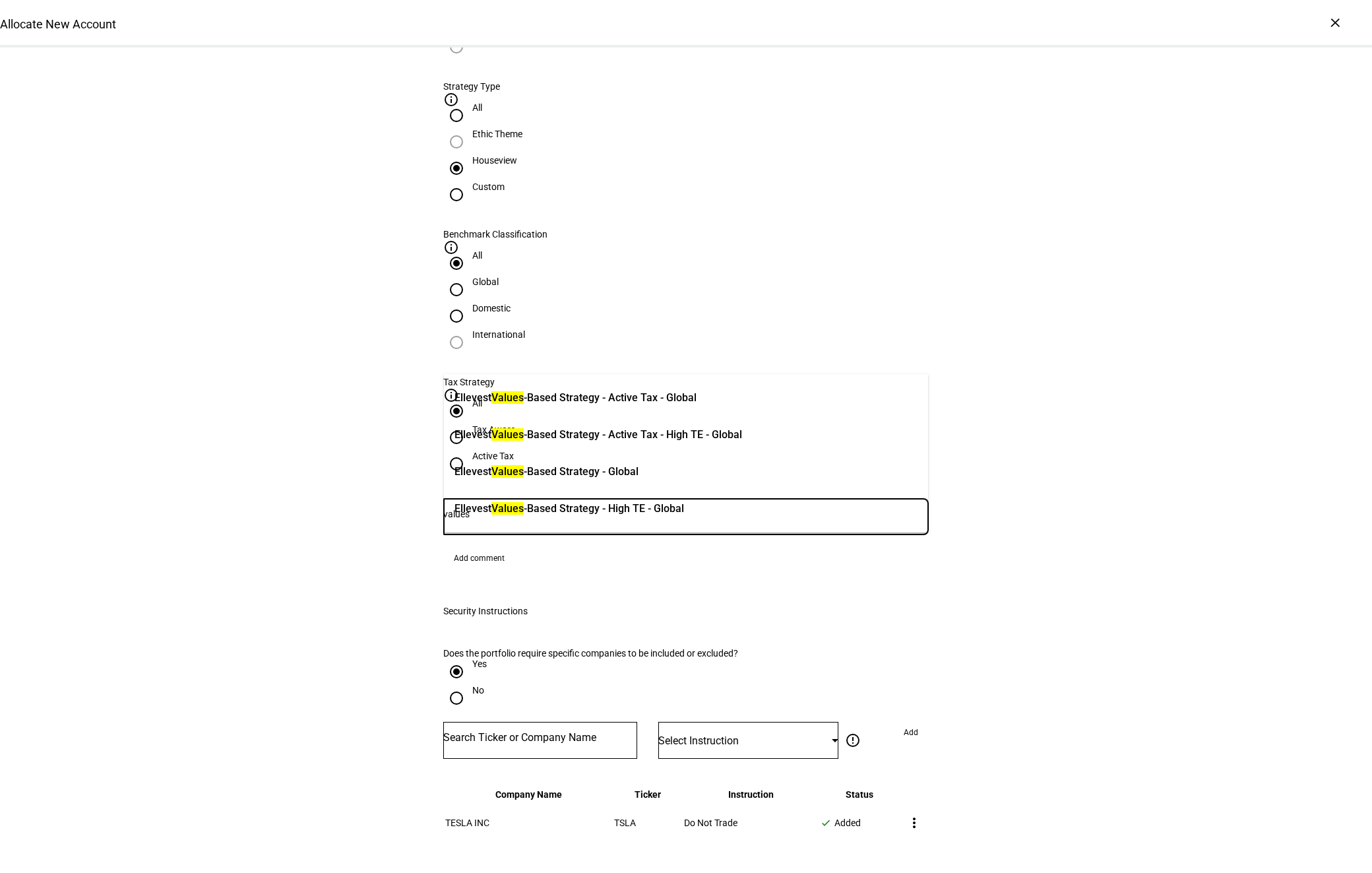
type input "values"
click at [697, 403] on span "Ellevest Values -Based Strategy - Active Tax - Global" at bounding box center [575, 398] width 242 height 16
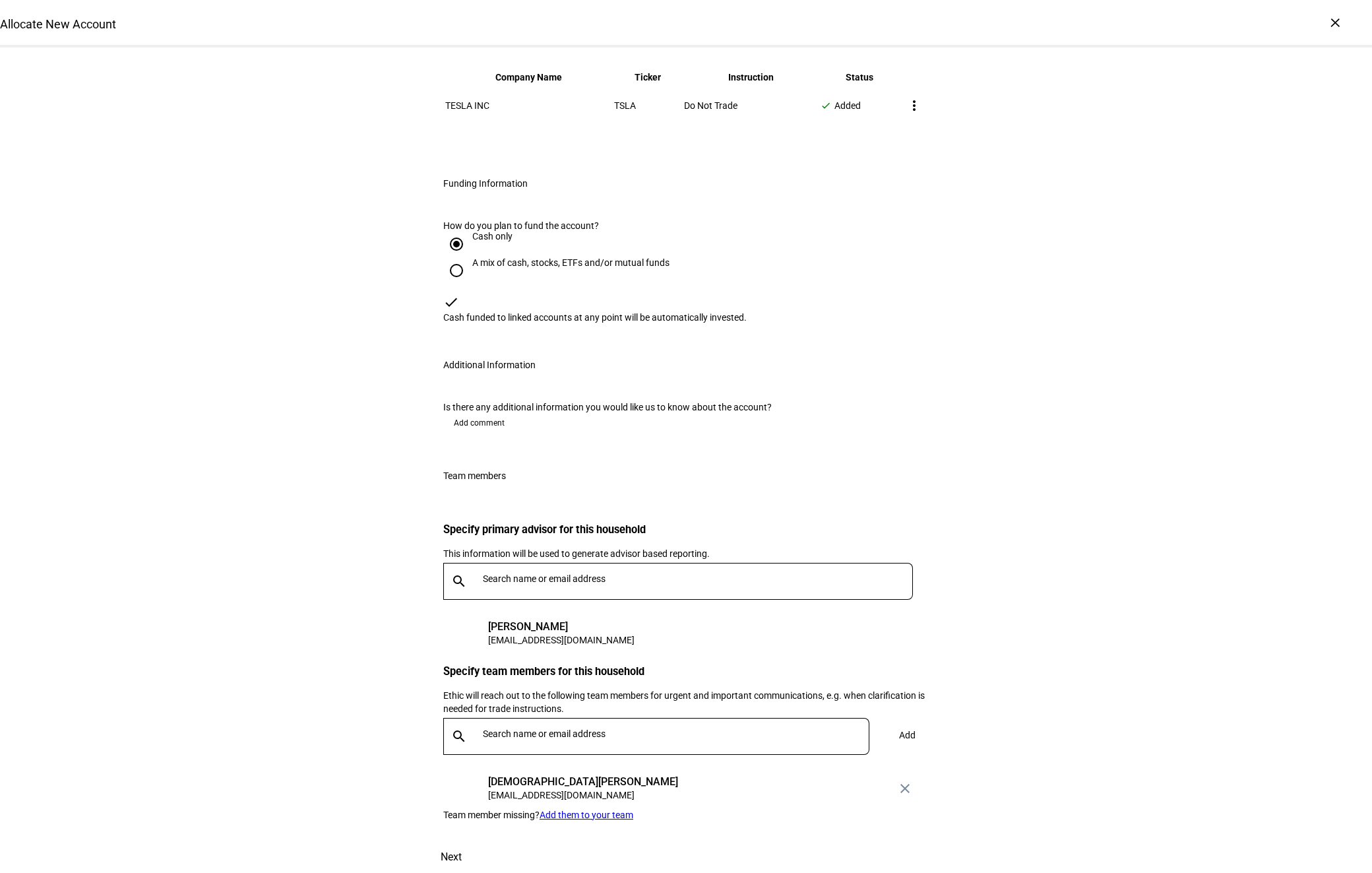
scroll to position [1909, 0]
click at [480, 842] on span at bounding box center [452, 857] width 58 height 32
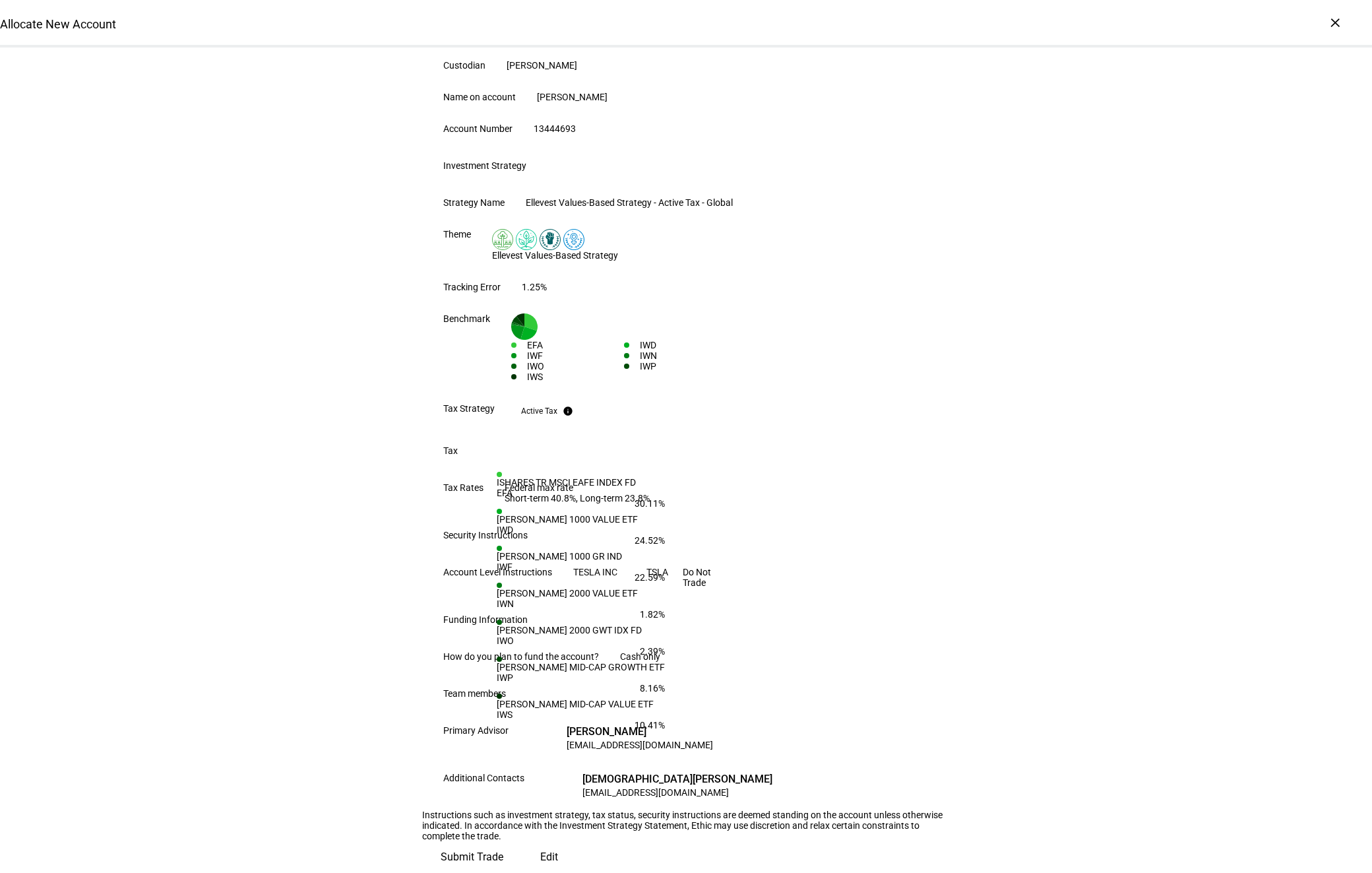
scroll to position [443, 0]
click at [504, 842] on span "Submit Trade" at bounding box center [472, 857] width 63 height 32
